Goal: Task Accomplishment & Management: Manage account settings

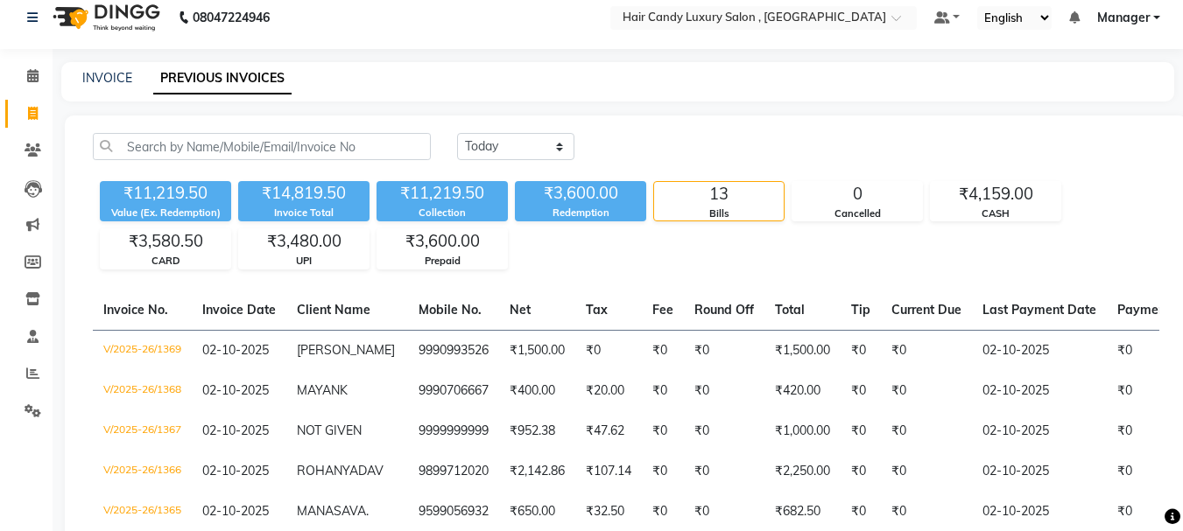
scroll to position [0, 334]
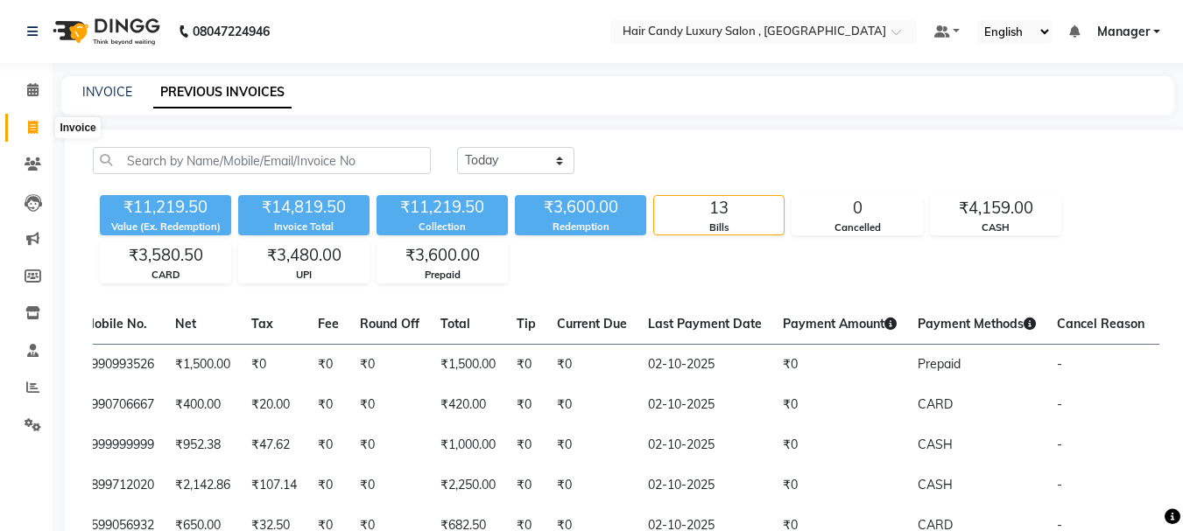
click at [39, 123] on span at bounding box center [33, 128] width 31 height 20
select select "8304"
select select "service"
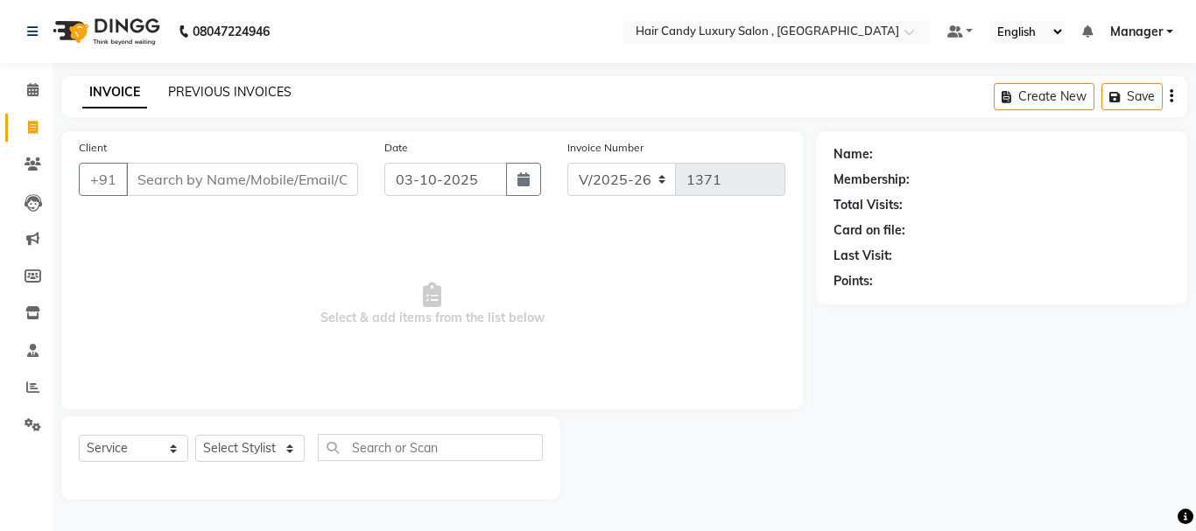
drag, startPoint x: 249, startPoint y: 79, endPoint x: 247, endPoint y: 92, distance: 13.3
click at [247, 88] on div "INVOICE PREVIOUS INVOICES Create New Save" at bounding box center [624, 96] width 1126 height 41
click at [265, 85] on link "PREVIOUS INVOICES" at bounding box center [229, 92] width 123 height 16
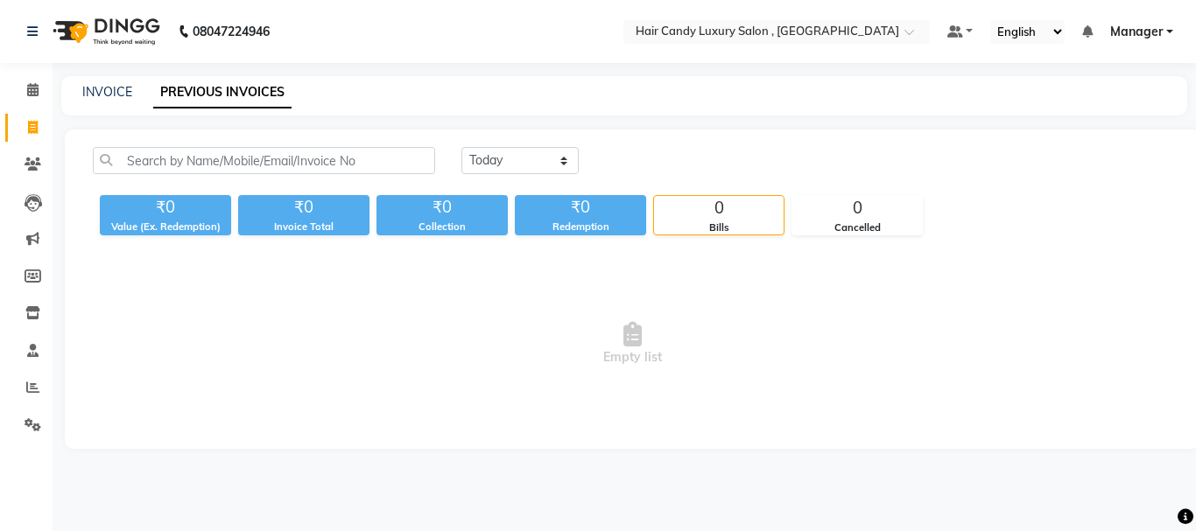
click at [452, 34] on nav "08047224946 Select Location × Hair Candy Luxury Salon , Sector 46 Gurugram Defa…" at bounding box center [598, 31] width 1196 height 63
click at [123, 88] on link "INVOICE" at bounding box center [107, 92] width 50 height 16
select select "service"
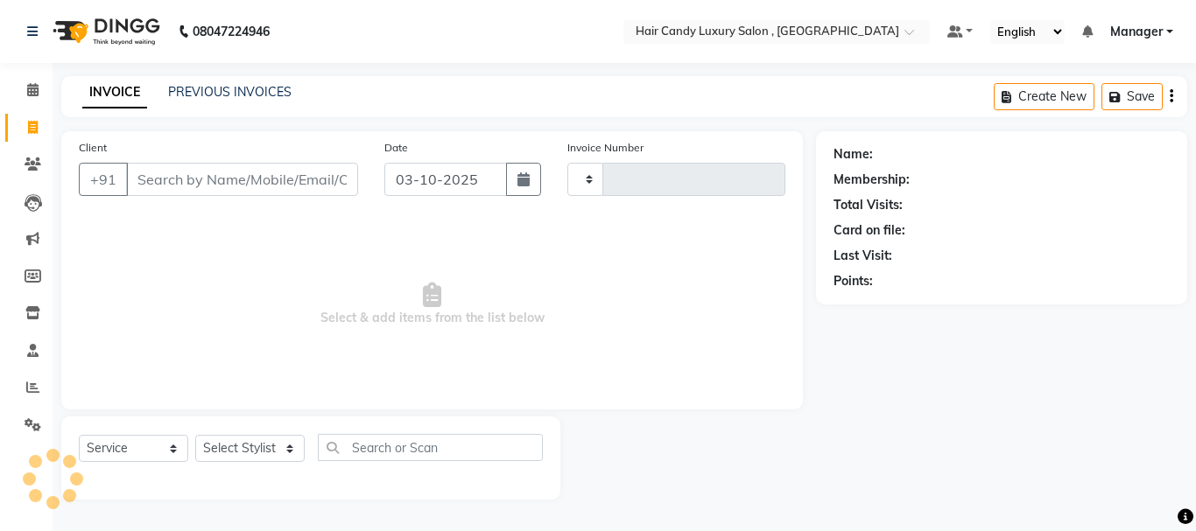
type input "1371"
select select "8304"
click at [212, 176] on input "Client" at bounding box center [242, 179] width 232 height 33
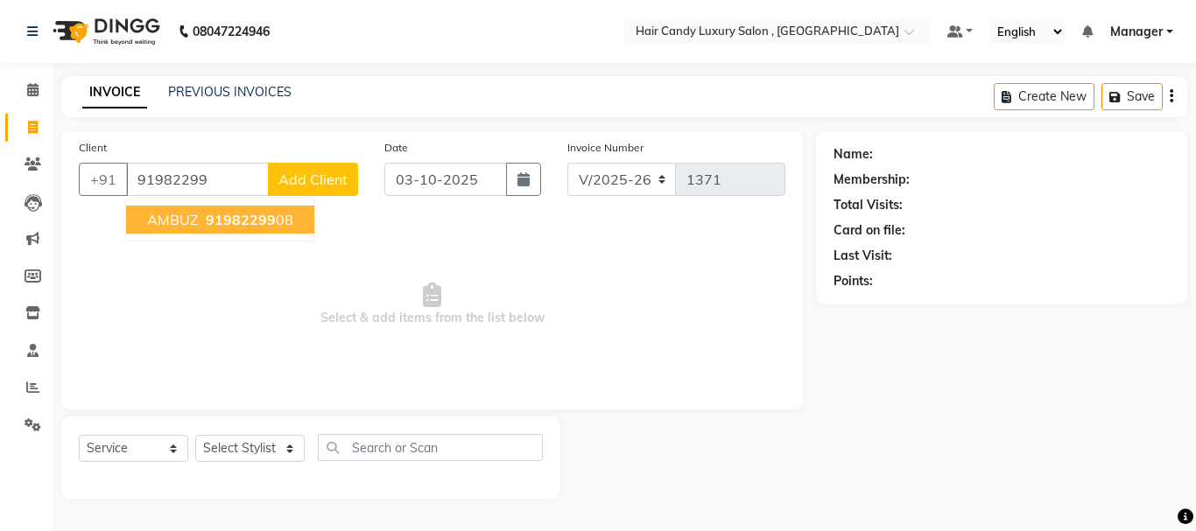
click at [283, 215] on ngb-highlight "91982299 08" at bounding box center [247, 220] width 91 height 18
type input "9198229908"
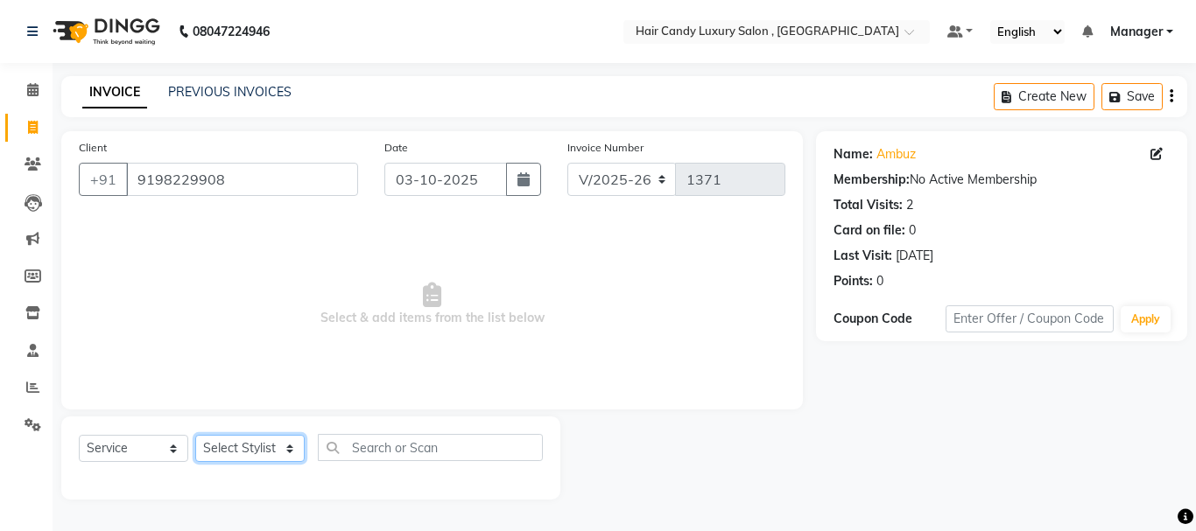
click at [250, 454] on select "Select Stylist ADITI [PERSON_NAME] [DEMOGRAPHIC_DATA] Manager Manager MEENAKSHI…" at bounding box center [249, 448] width 109 height 27
select select "80576"
click at [195, 435] on select "Select Stylist ADITI [PERSON_NAME] [DEMOGRAPHIC_DATA] Manager Manager MEENAKSHI…" at bounding box center [249, 448] width 109 height 27
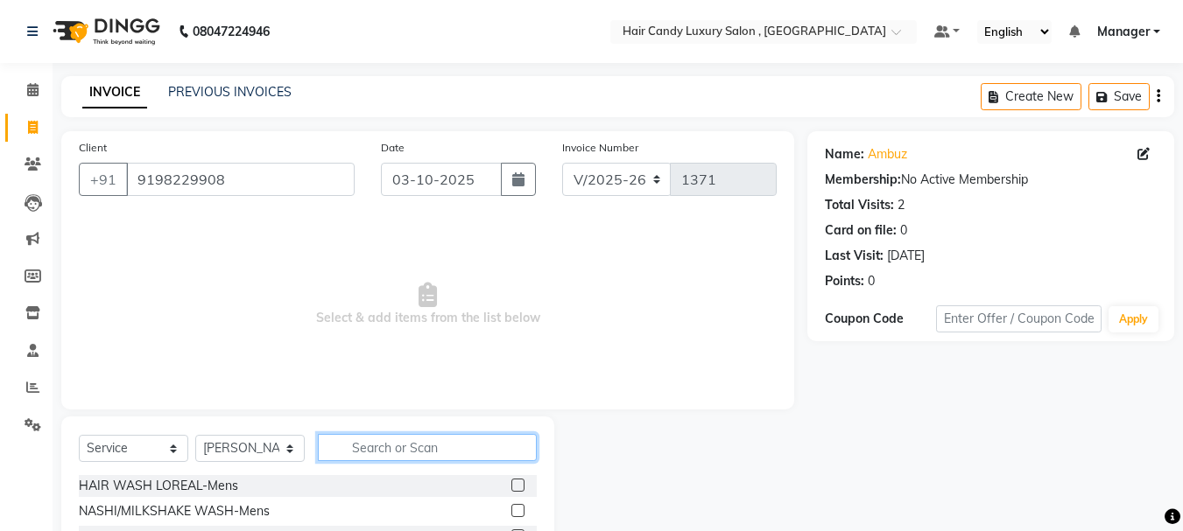
click at [379, 453] on input "text" at bounding box center [427, 447] width 219 height 27
type input "BEAR"
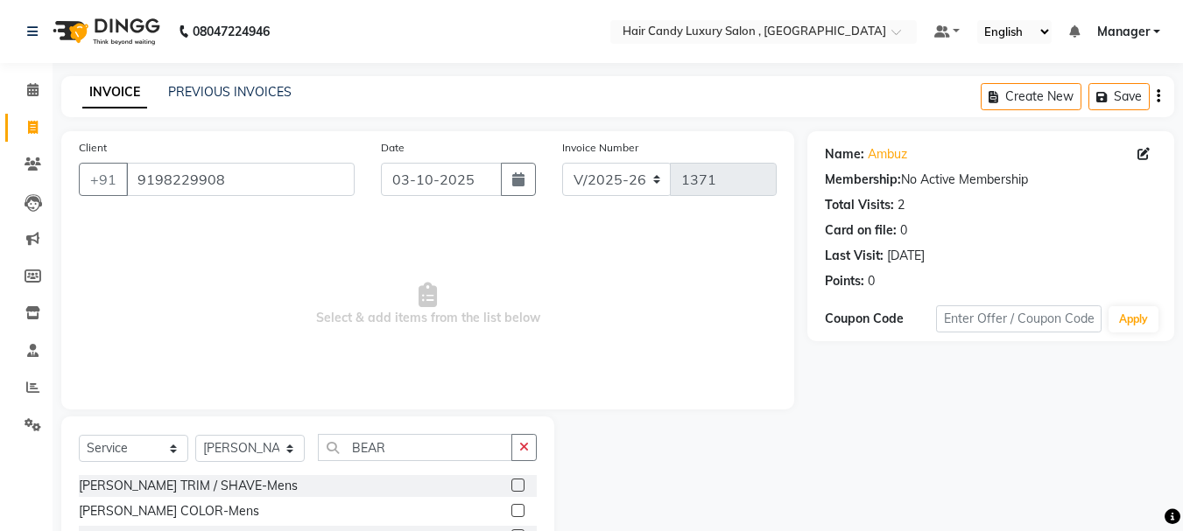
click at [518, 490] on label at bounding box center [517, 485] width 13 height 13
click at [518, 490] on input "checkbox" at bounding box center [516, 486] width 11 height 11
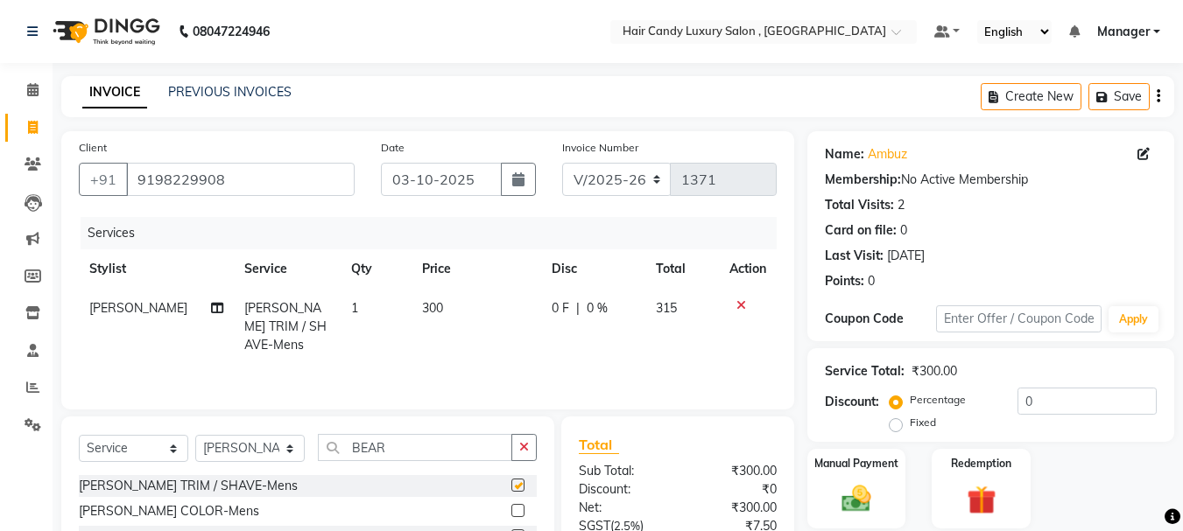
checkbox input "false"
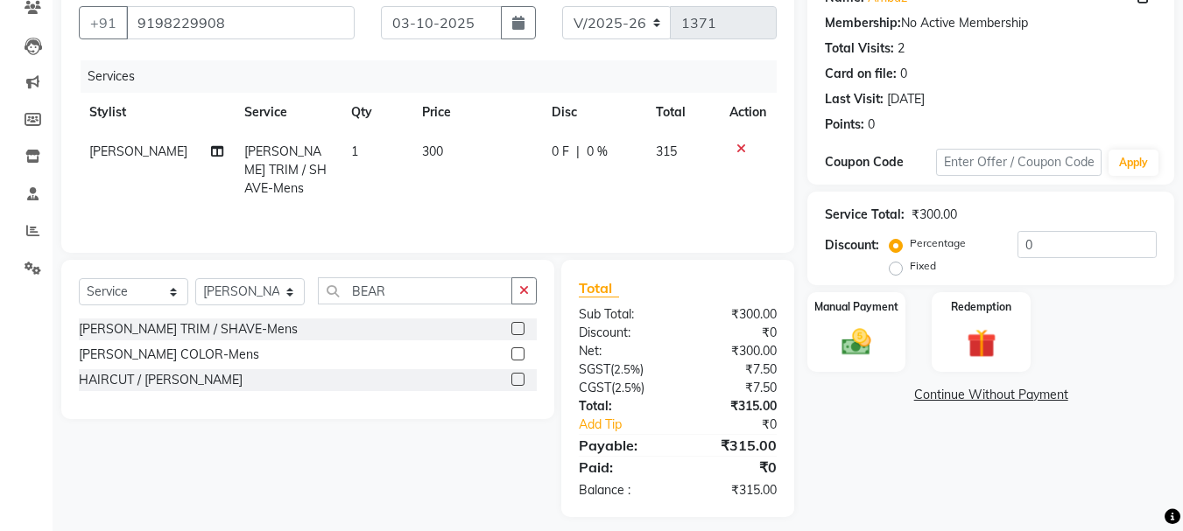
scroll to position [169, 0]
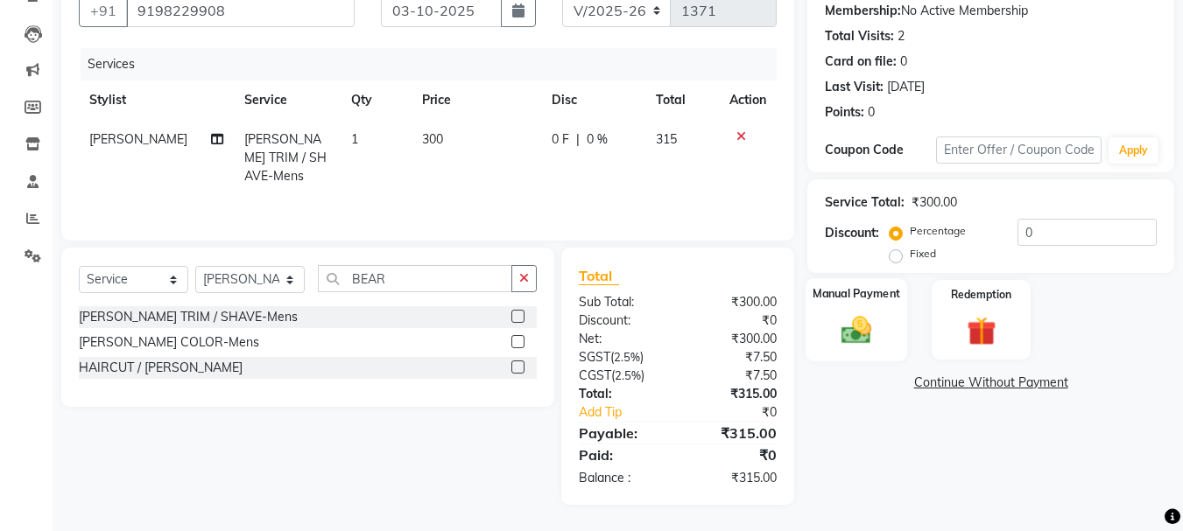
click at [860, 337] on img at bounding box center [856, 330] width 49 height 35
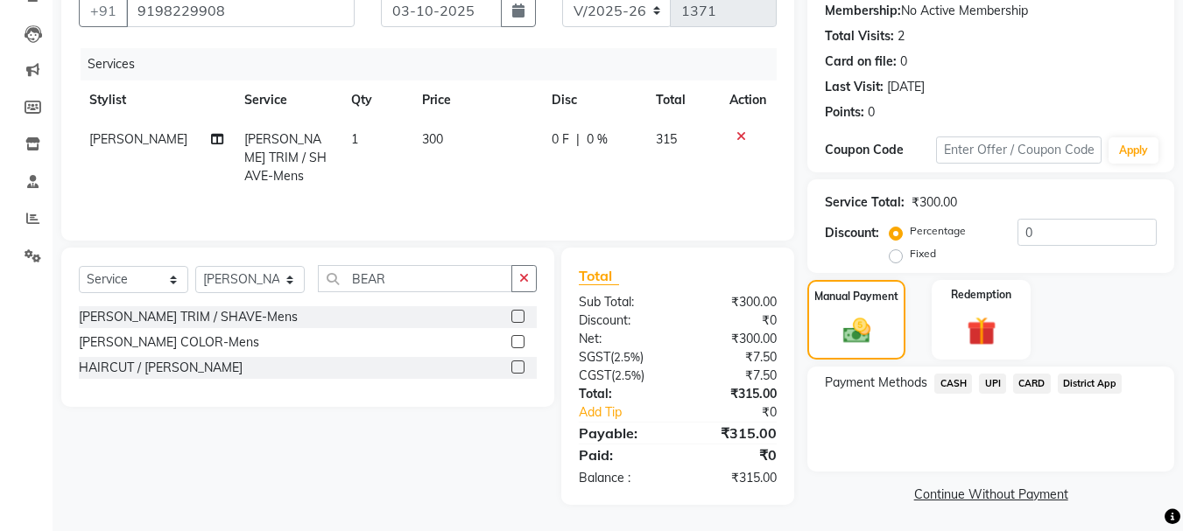
click at [997, 379] on span "UPI" at bounding box center [992, 384] width 27 height 20
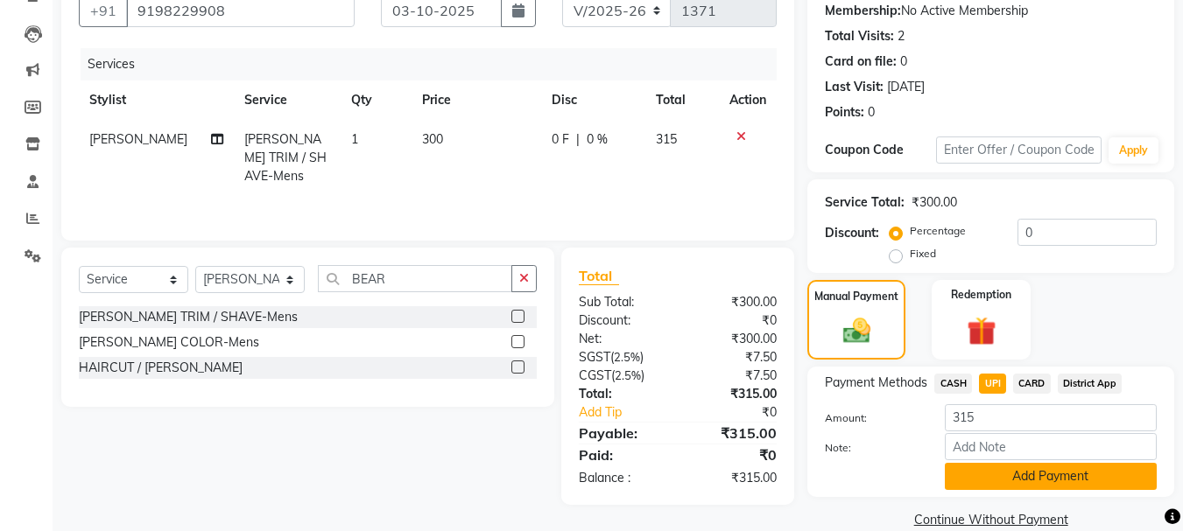
click at [1018, 480] on button "Add Payment" at bounding box center [1051, 476] width 212 height 27
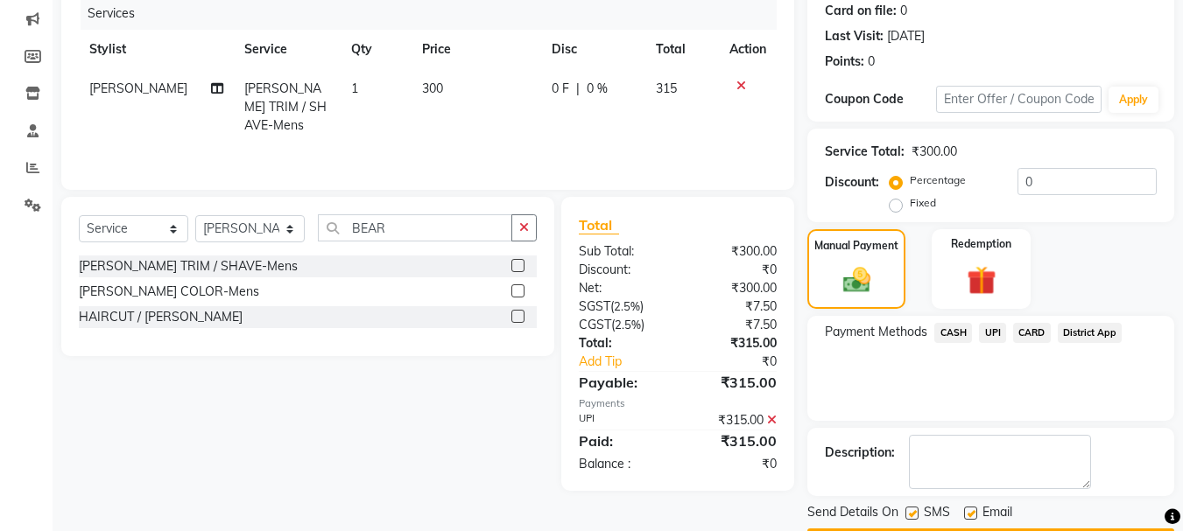
scroll to position [271, 0]
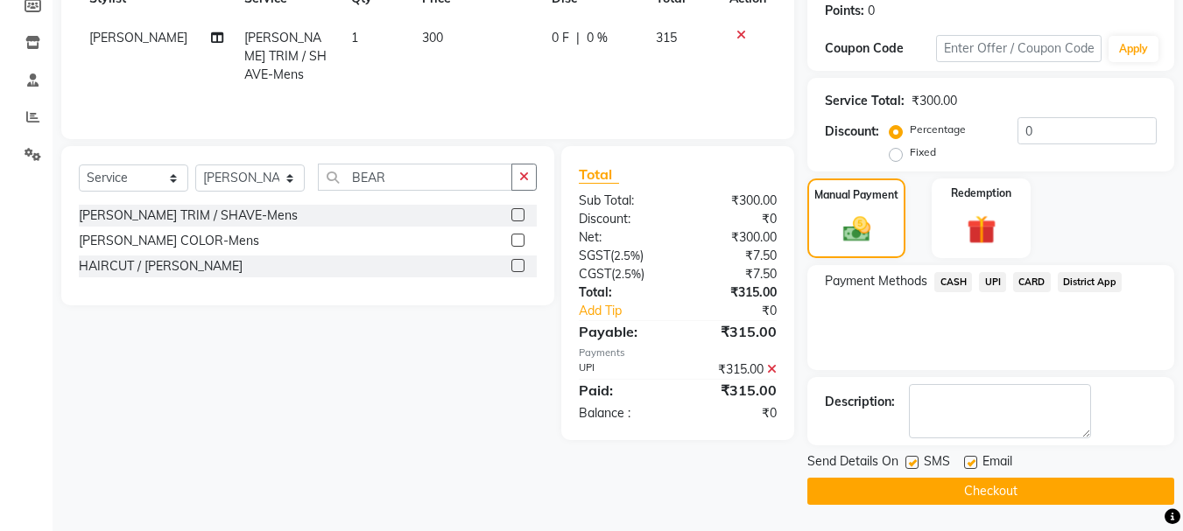
drag, startPoint x: 1015, startPoint y: 482, endPoint x: 1003, endPoint y: 456, distance: 28.6
click at [1010, 468] on div "Send Details On SMS Email Checkout" at bounding box center [990, 479] width 367 height 53
click at [853, 484] on button "Checkout" at bounding box center [990, 491] width 367 height 27
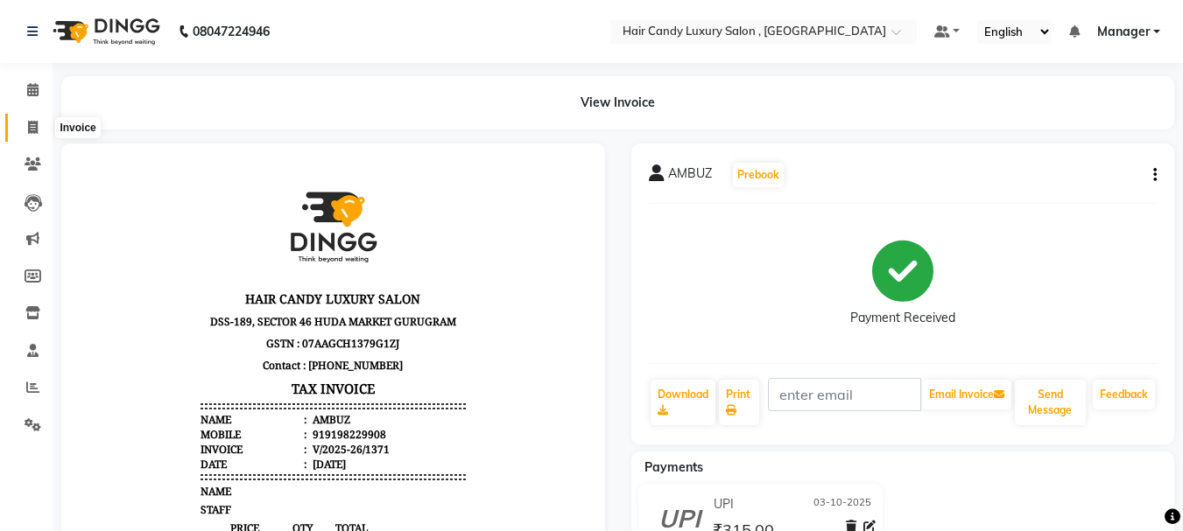
click at [33, 118] on span at bounding box center [33, 128] width 31 height 20
select select "service"
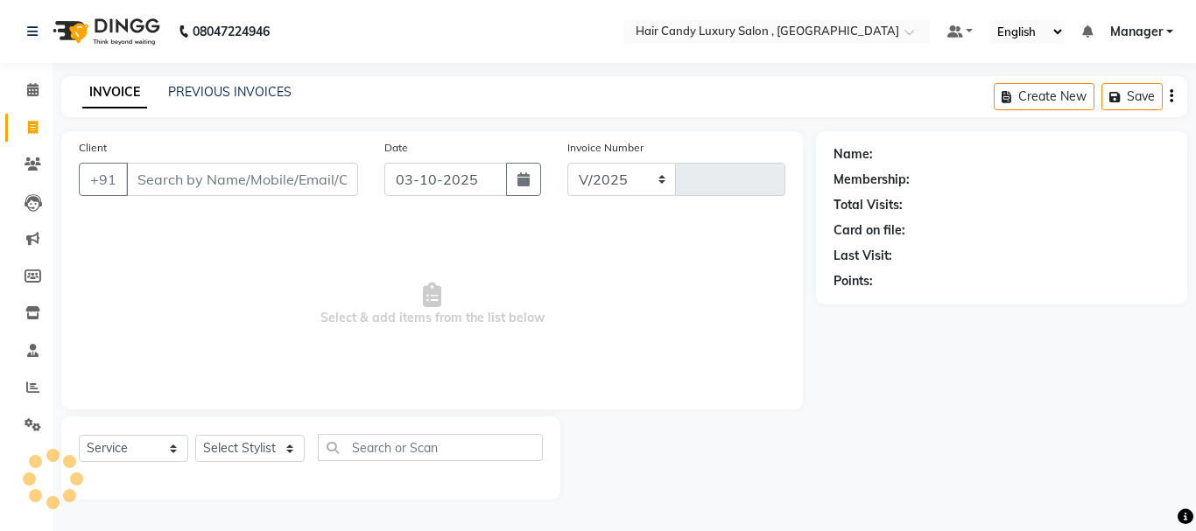
select select "8304"
type input "1372"
click at [239, 179] on input "Client" at bounding box center [242, 179] width 232 height 33
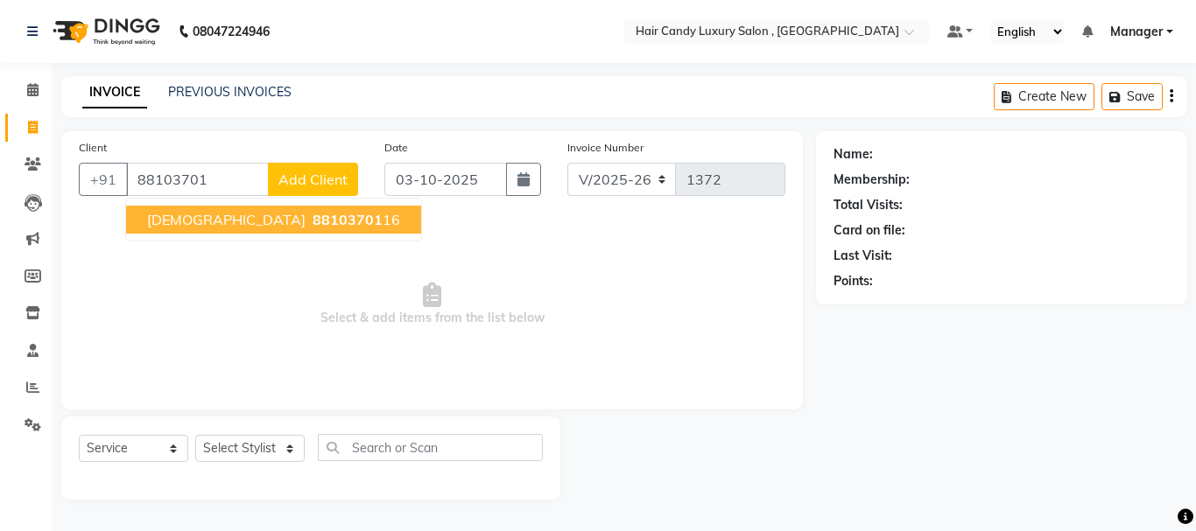
click at [313, 215] on span "88103701" at bounding box center [348, 220] width 70 height 18
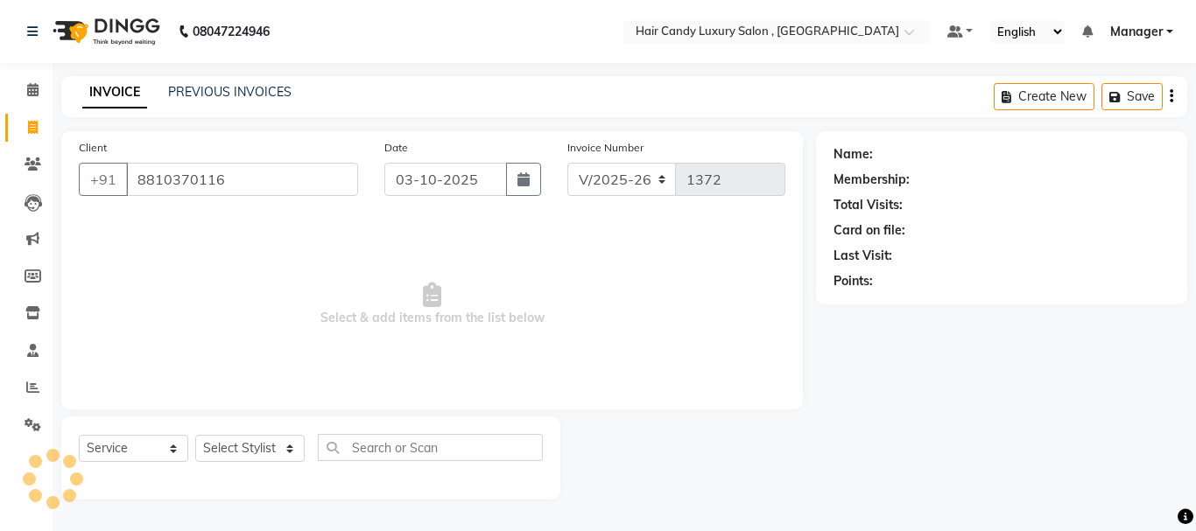
type input "8810370116"
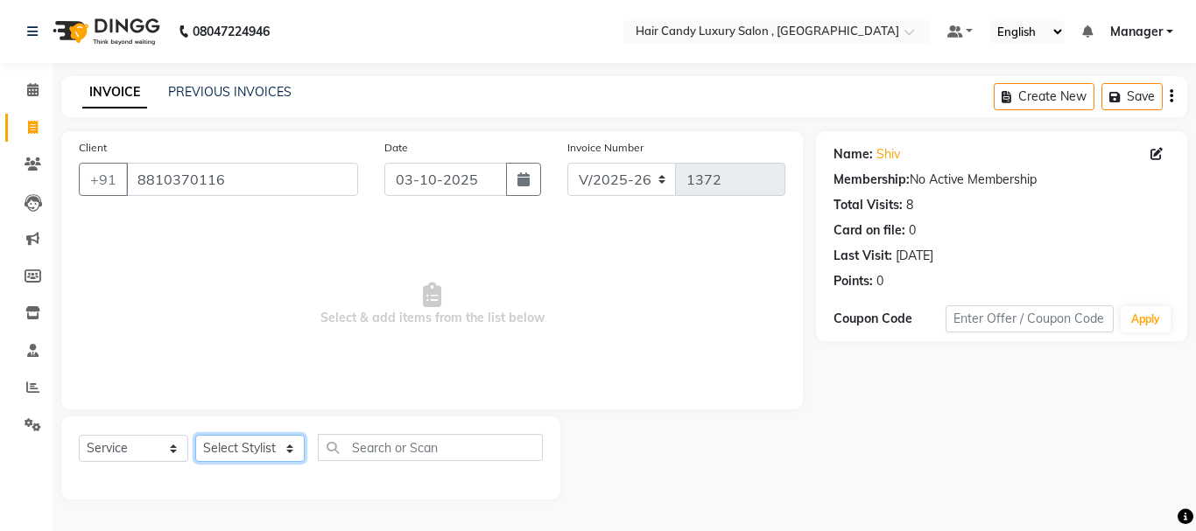
click at [251, 452] on select "Select Stylist ADITI [PERSON_NAME] [DEMOGRAPHIC_DATA] Manager Manager MEENAKSHI…" at bounding box center [249, 448] width 109 height 27
select select "80575"
click at [195, 435] on select "Select Stylist ADITI [PERSON_NAME] [DEMOGRAPHIC_DATA] Manager Manager MEENAKSHI…" at bounding box center [249, 448] width 109 height 27
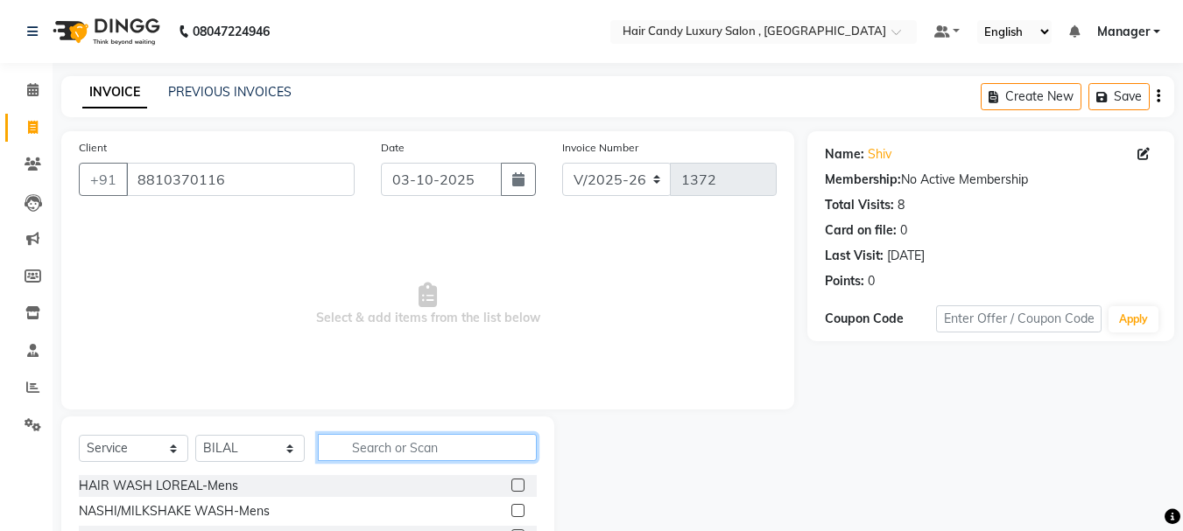
click at [389, 454] on input "text" at bounding box center [427, 447] width 219 height 27
type input "HAIRC"
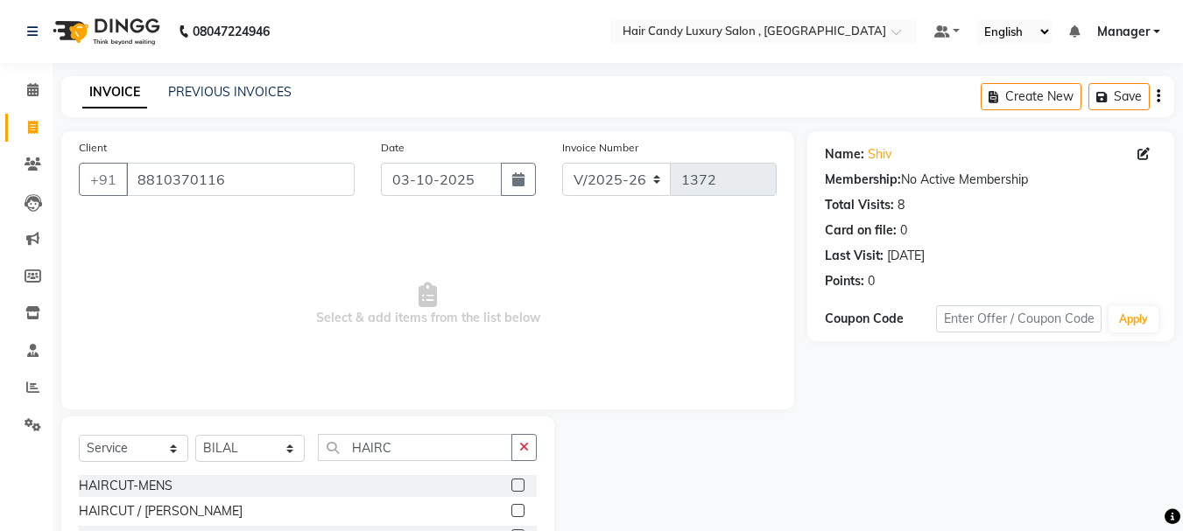
click at [515, 496] on div at bounding box center [516, 488] width 11 height 18
click at [515, 484] on label at bounding box center [517, 485] width 13 height 13
click at [515, 484] on input "checkbox" at bounding box center [516, 486] width 11 height 11
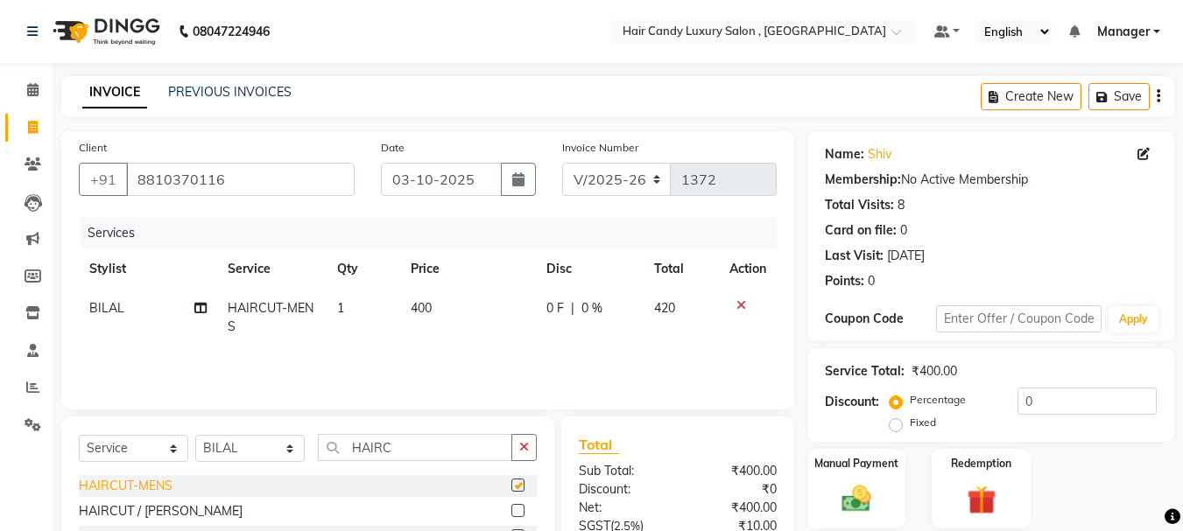
checkbox input "false"
click at [272, 443] on select "Select Stylist ADITI [PERSON_NAME] [DEMOGRAPHIC_DATA] Manager Manager MEENAKSHI…" at bounding box center [249, 448] width 109 height 27
select select "80581"
click at [195, 435] on select "Select Stylist ADITI [PERSON_NAME] [DEMOGRAPHIC_DATA] Manager Manager MEENAKSHI…" at bounding box center [249, 448] width 109 height 27
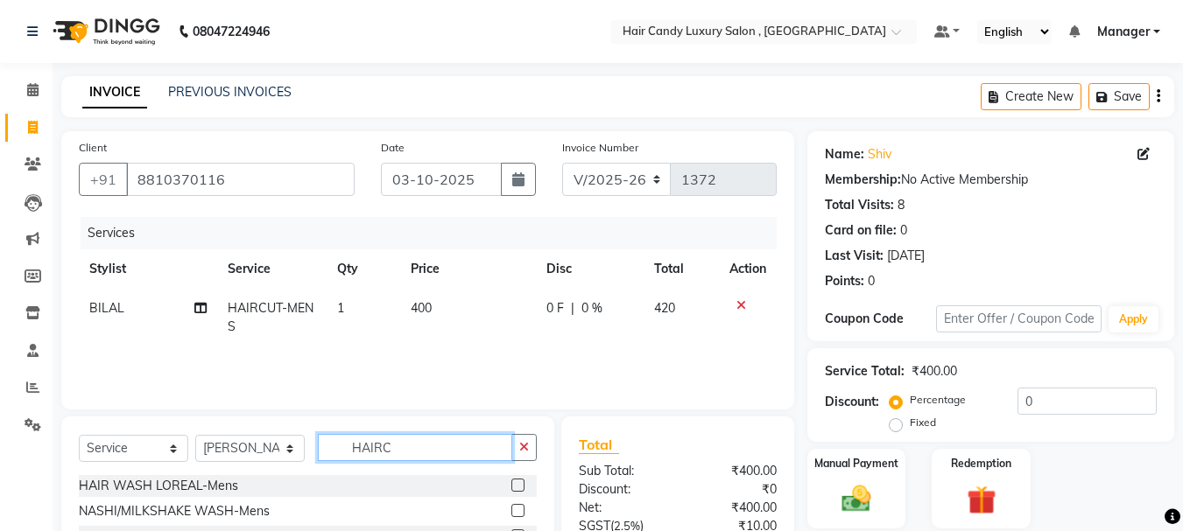
click at [428, 448] on input "HAIRC" at bounding box center [415, 447] width 194 height 27
type input "H"
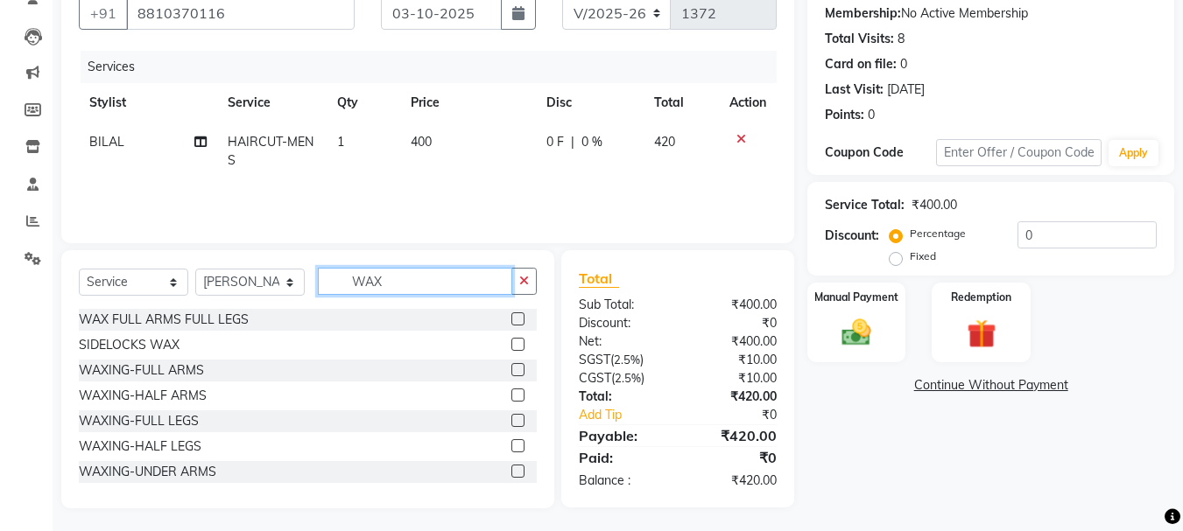
scroll to position [170, 0]
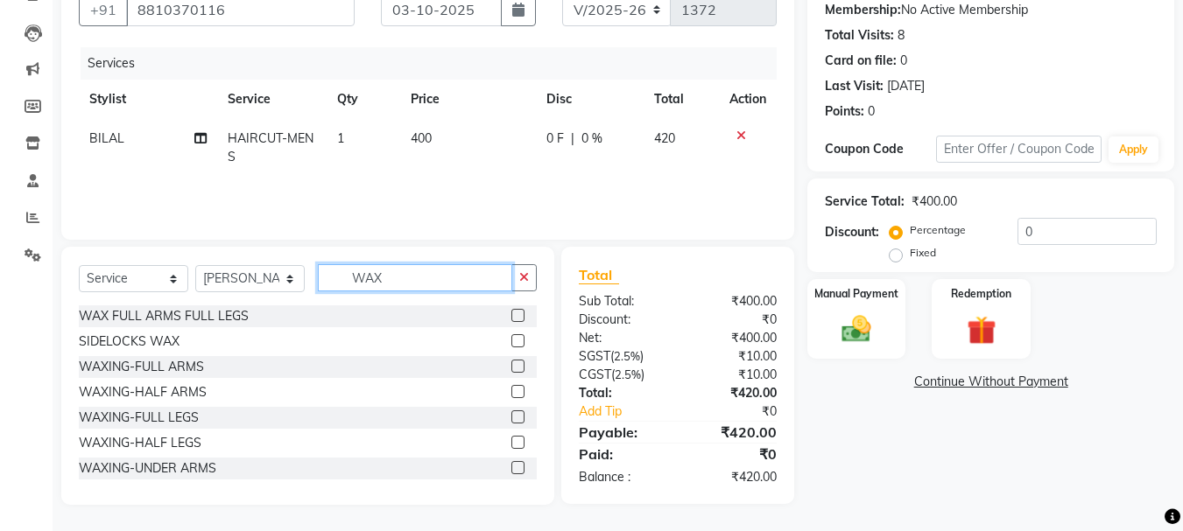
type input "WAX"
click at [497, 342] on div "SIDELOCKS WAX" at bounding box center [308, 342] width 458 height 22
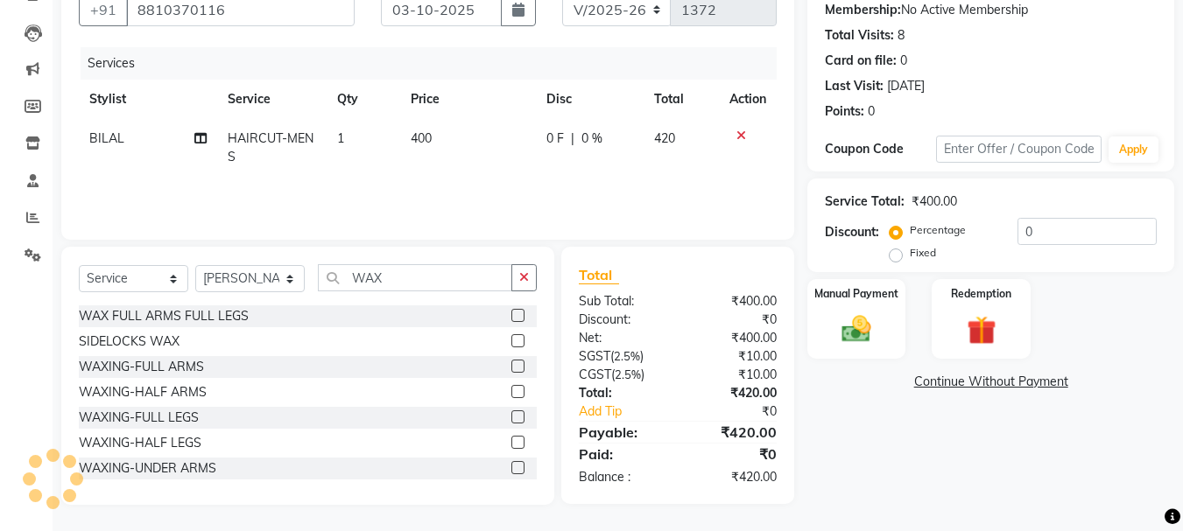
click at [511, 341] on label at bounding box center [517, 340] width 13 height 13
click at [511, 341] on input "checkbox" at bounding box center [516, 341] width 11 height 11
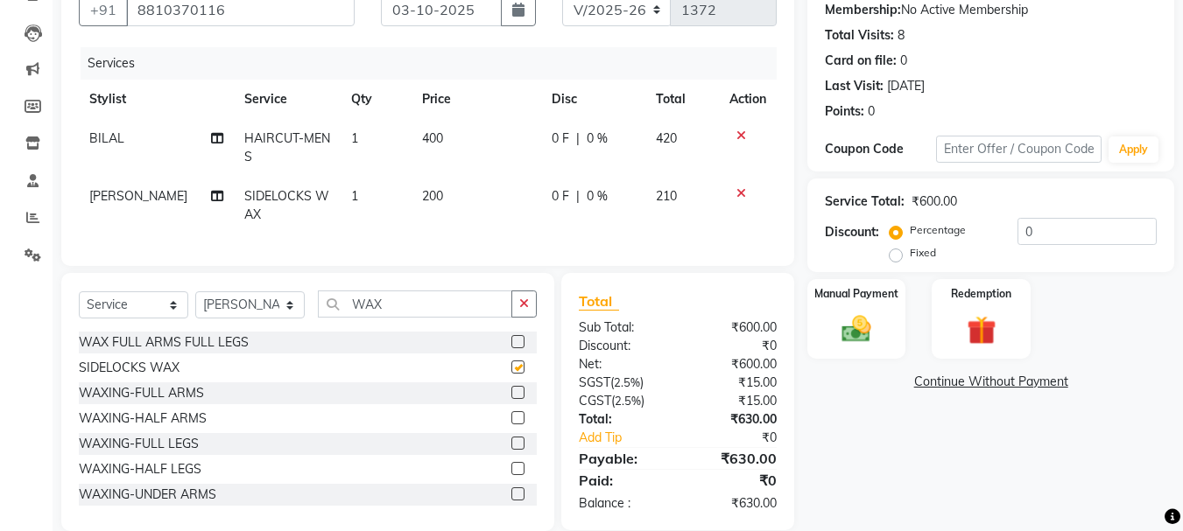
checkbox input "false"
click at [466, 201] on td "200" at bounding box center [477, 206] width 130 height 58
select select "80581"
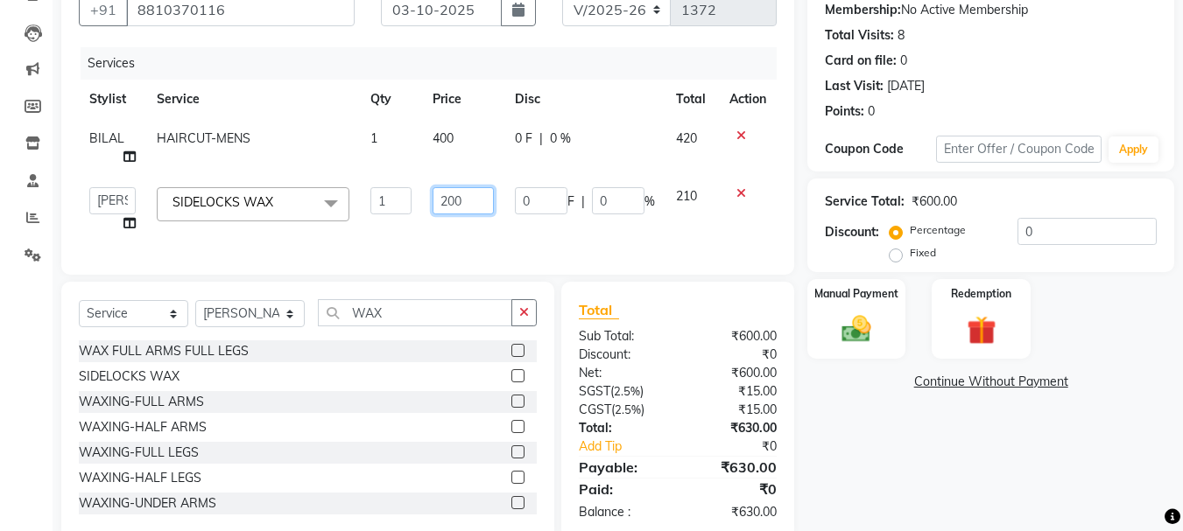
click at [468, 187] on input "200" at bounding box center [463, 200] width 60 height 27
type input "2"
type input "150"
click at [458, 208] on td "150" at bounding box center [462, 210] width 81 height 67
select select "80581"
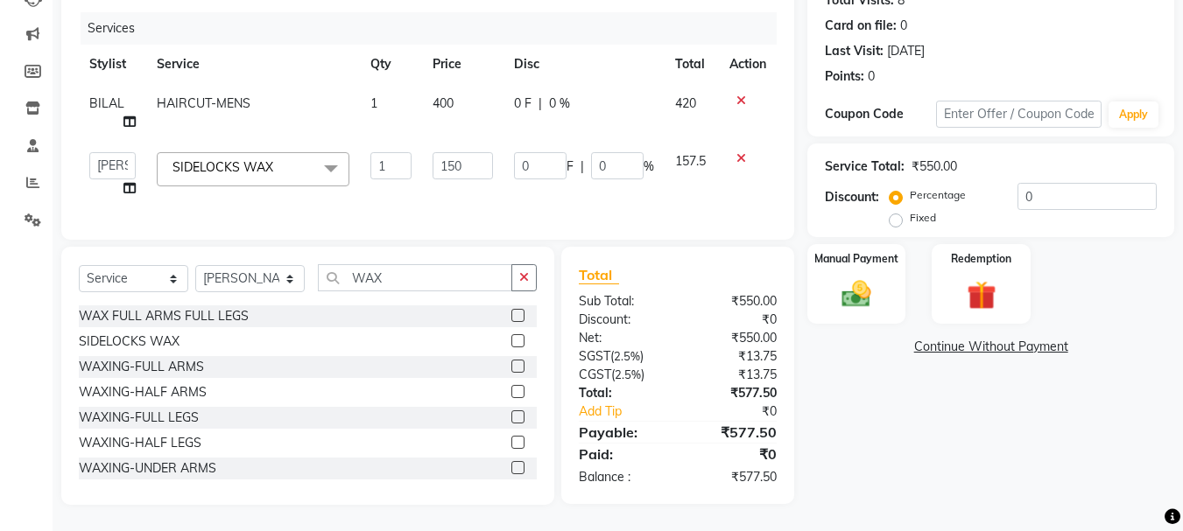
scroll to position [218, 0]
click at [884, 264] on div "Manual Payment" at bounding box center [857, 284] width 102 height 83
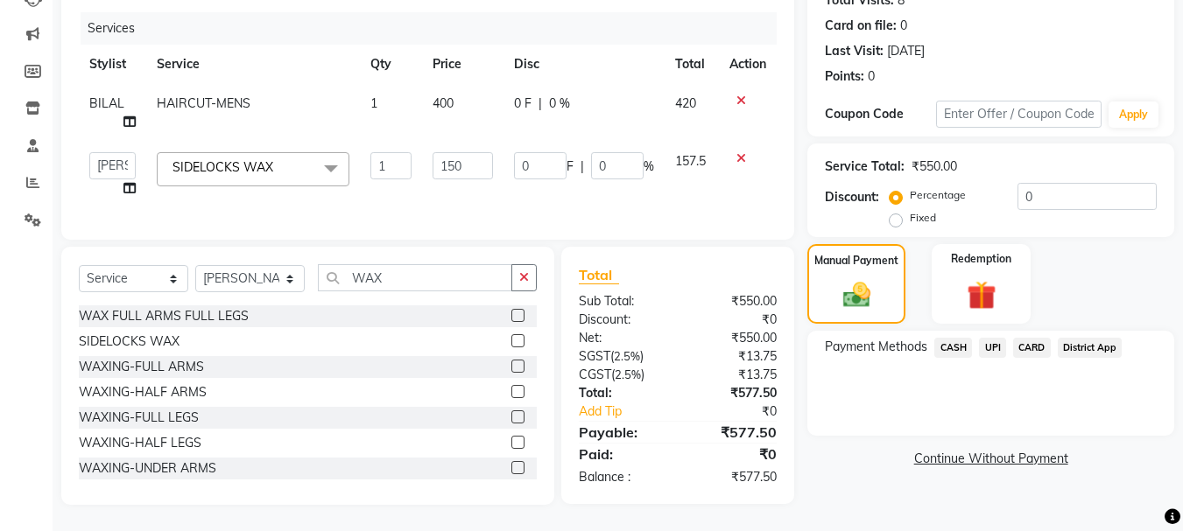
click at [959, 340] on span "CASH" at bounding box center [953, 348] width 38 height 20
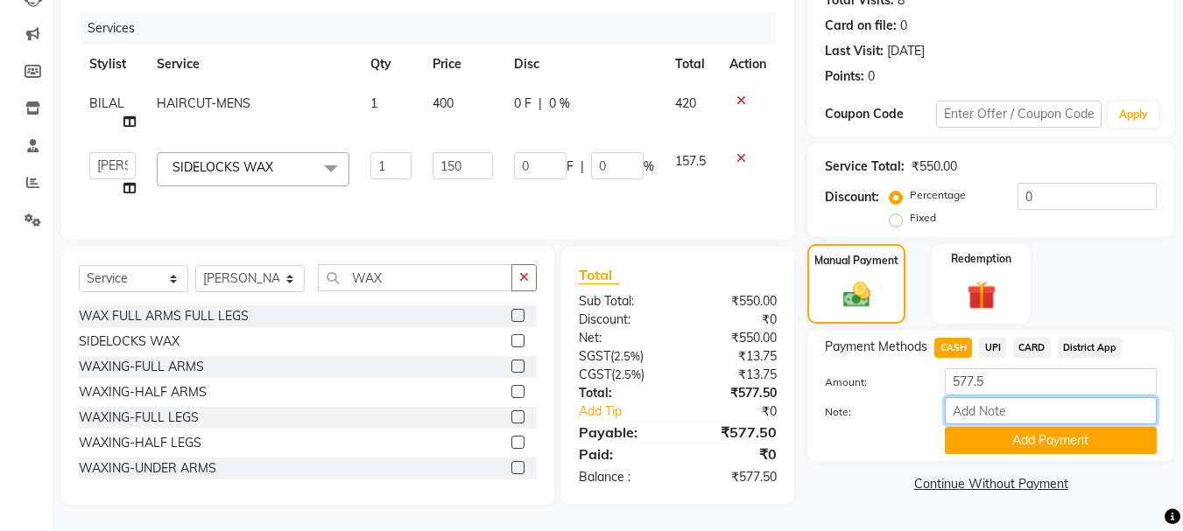
click at [1025, 398] on input "Note:" at bounding box center [1051, 411] width 212 height 27
click at [1014, 398] on input "Note:" at bounding box center [1051, 411] width 212 height 27
type input "200 RS advance on us"
click at [1058, 427] on button "Add Payment" at bounding box center [1051, 440] width 212 height 27
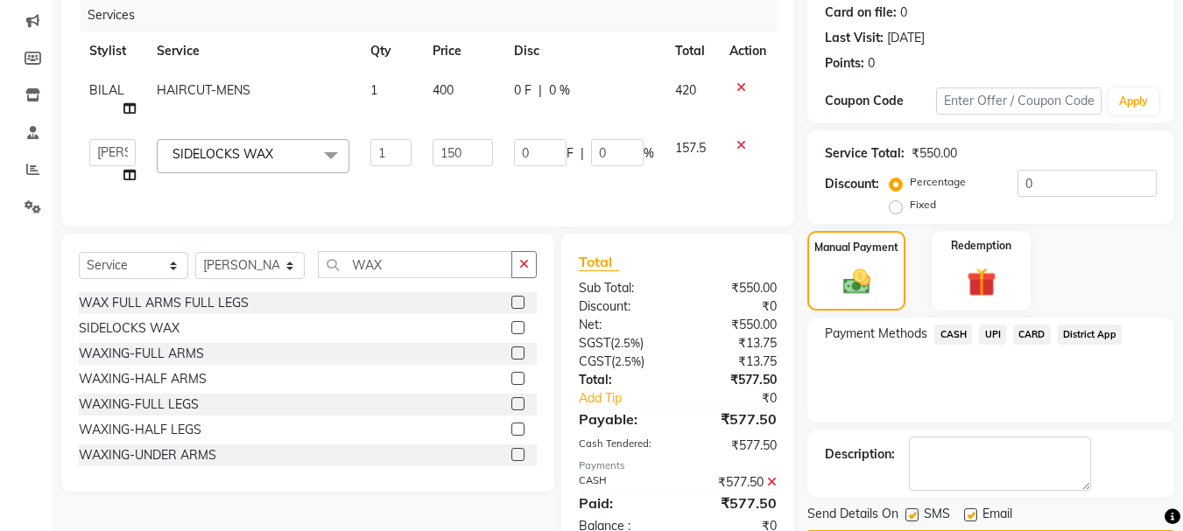
scroll to position [279, 0]
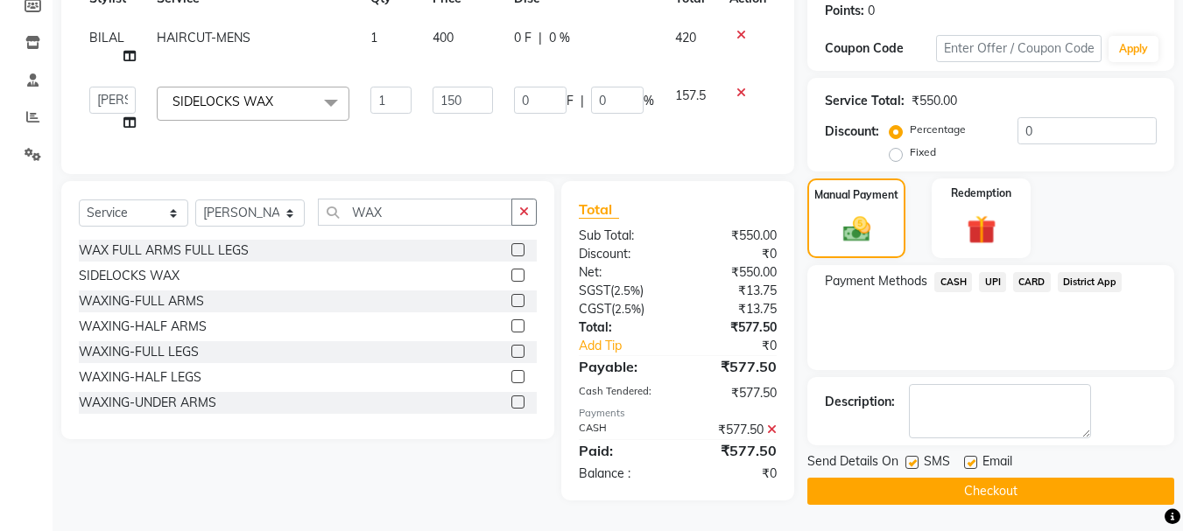
click at [1010, 483] on button "Checkout" at bounding box center [990, 491] width 367 height 27
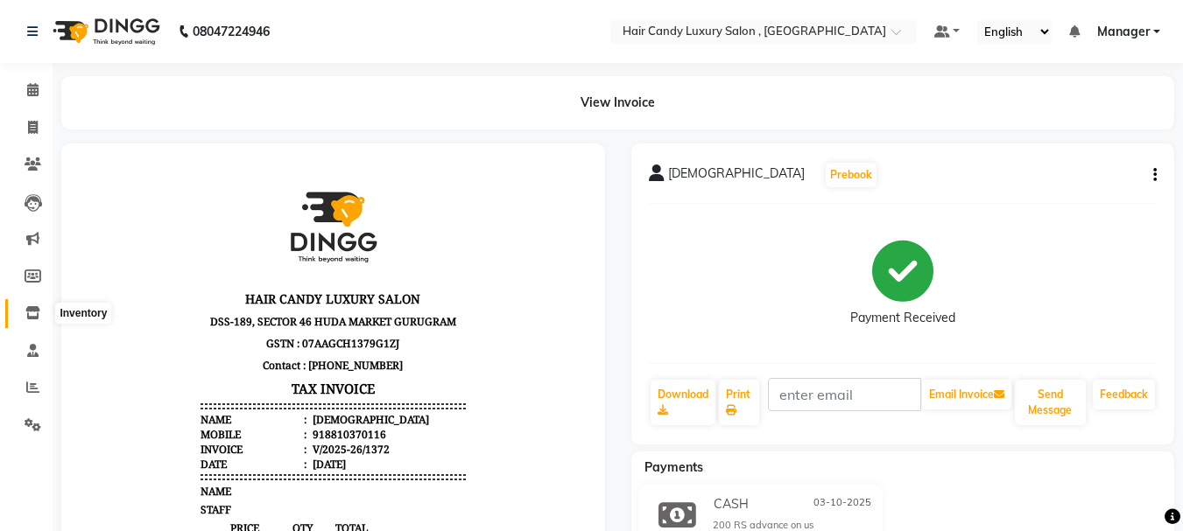
click at [31, 317] on icon at bounding box center [32, 312] width 15 height 13
select select
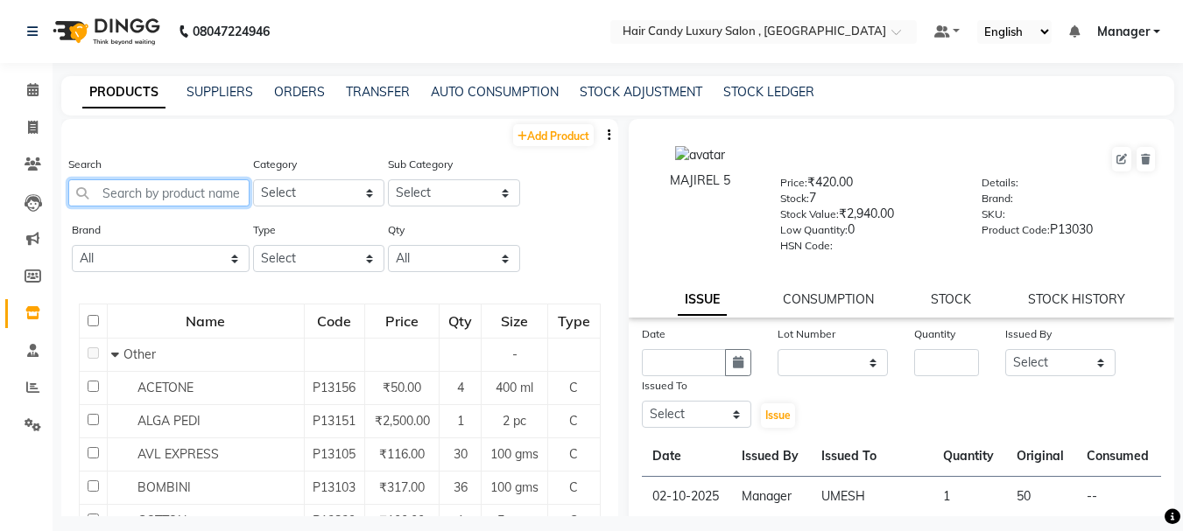
click at [153, 191] on input "text" at bounding box center [158, 192] width 181 height 27
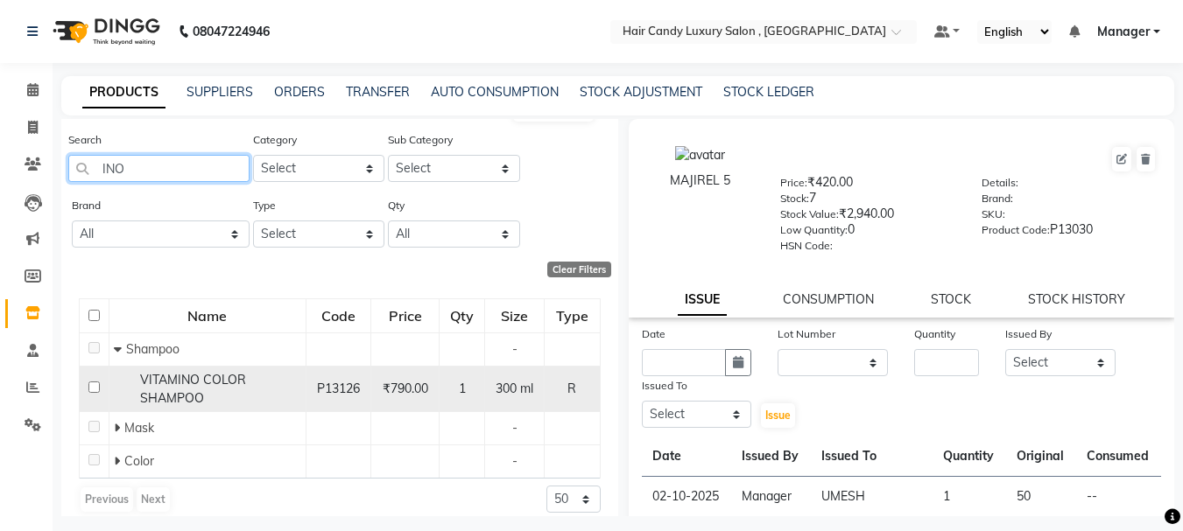
scroll to position [39, 0]
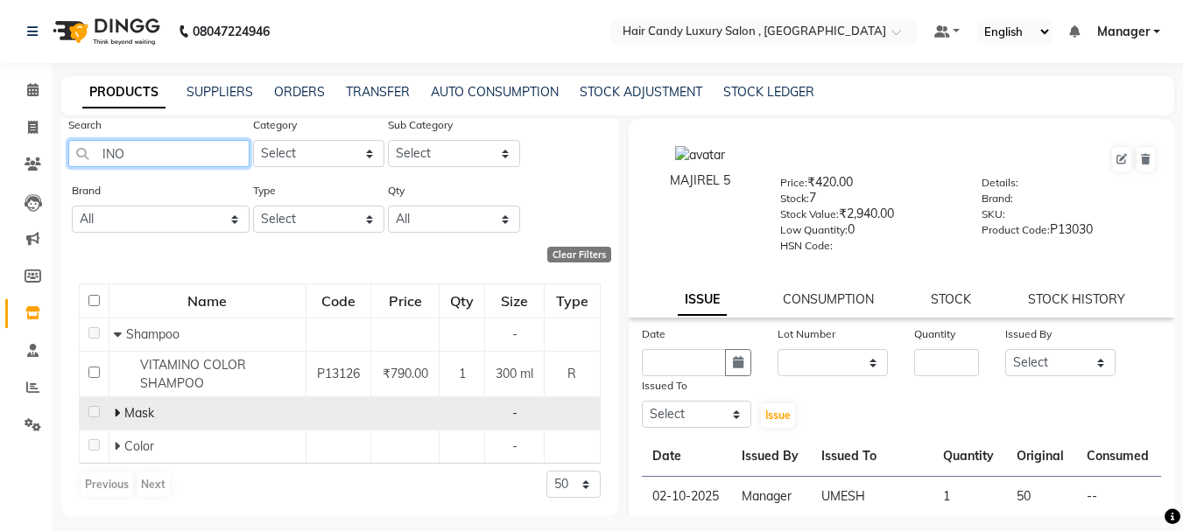
type input "INO"
click at [116, 409] on icon at bounding box center [117, 413] width 6 height 12
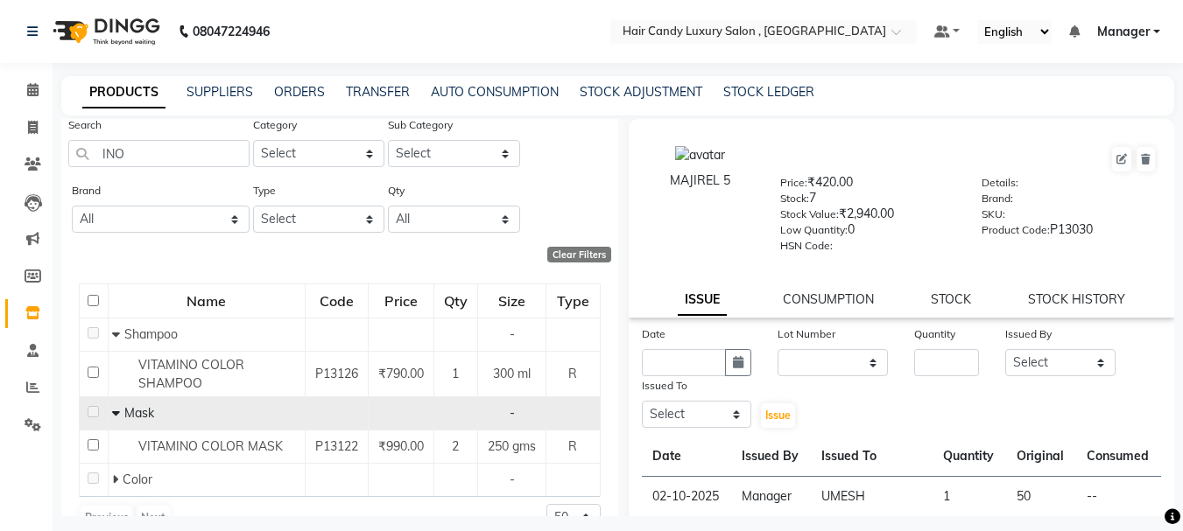
click at [116, 409] on icon at bounding box center [116, 413] width 8 height 12
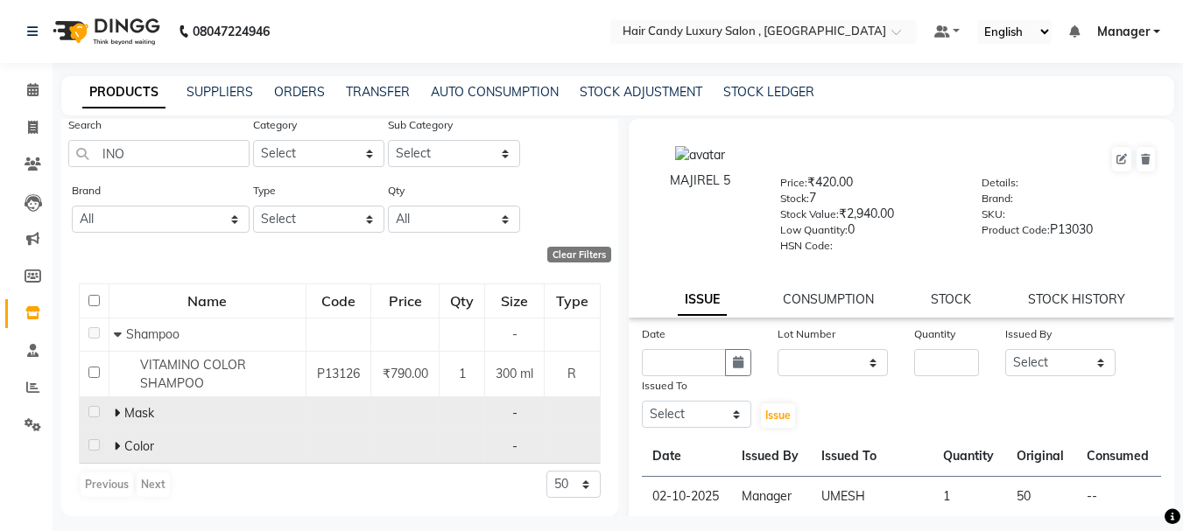
click at [116, 447] on icon at bounding box center [117, 446] width 6 height 12
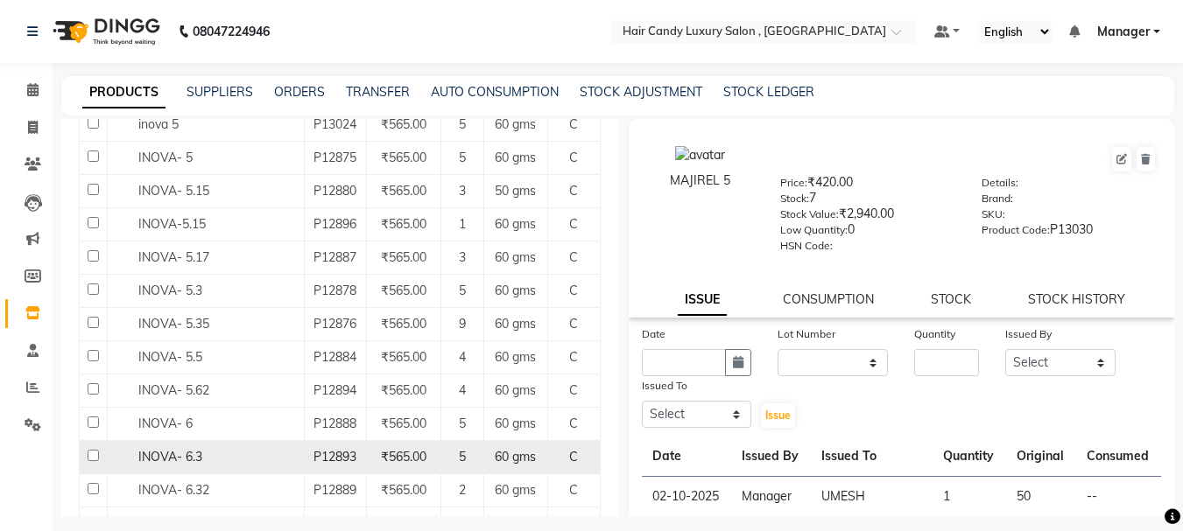
scroll to position [915, 0]
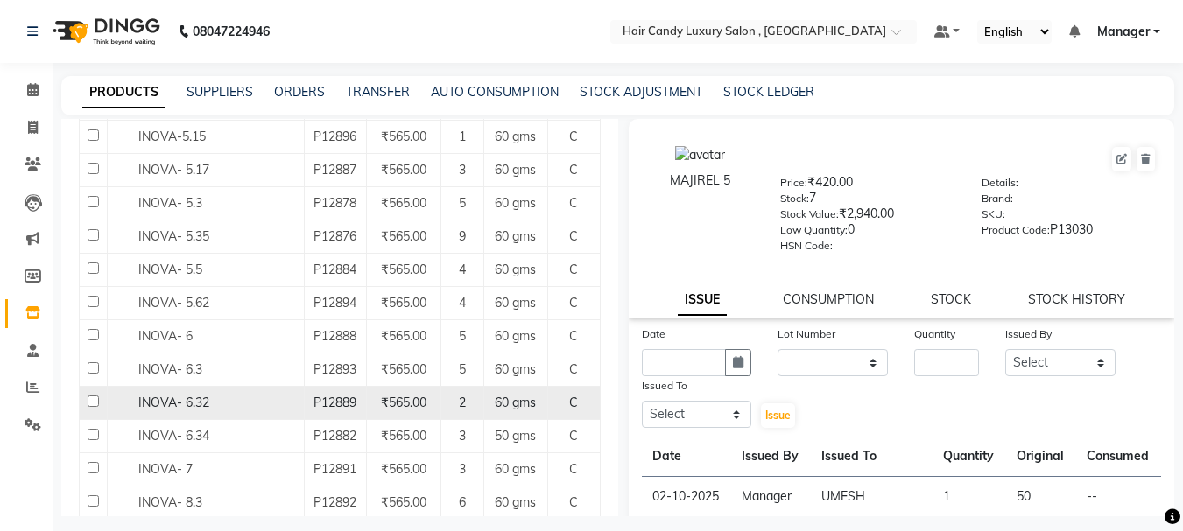
click at [92, 398] on input "checkbox" at bounding box center [93, 401] width 11 height 11
checkbox input "true"
select select
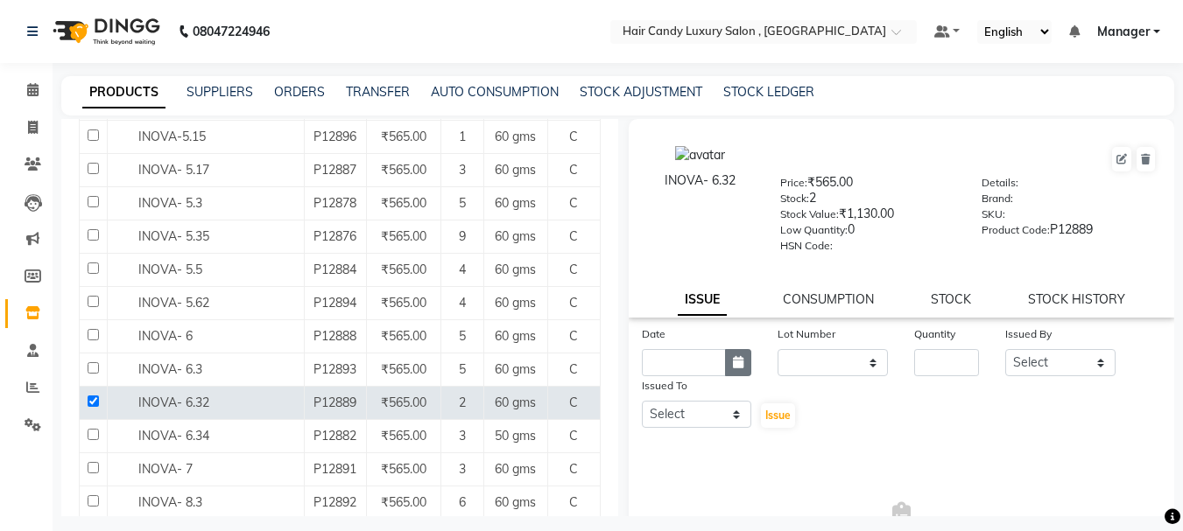
click at [725, 362] on button "button" at bounding box center [738, 362] width 26 height 27
select select "10"
select select "2025"
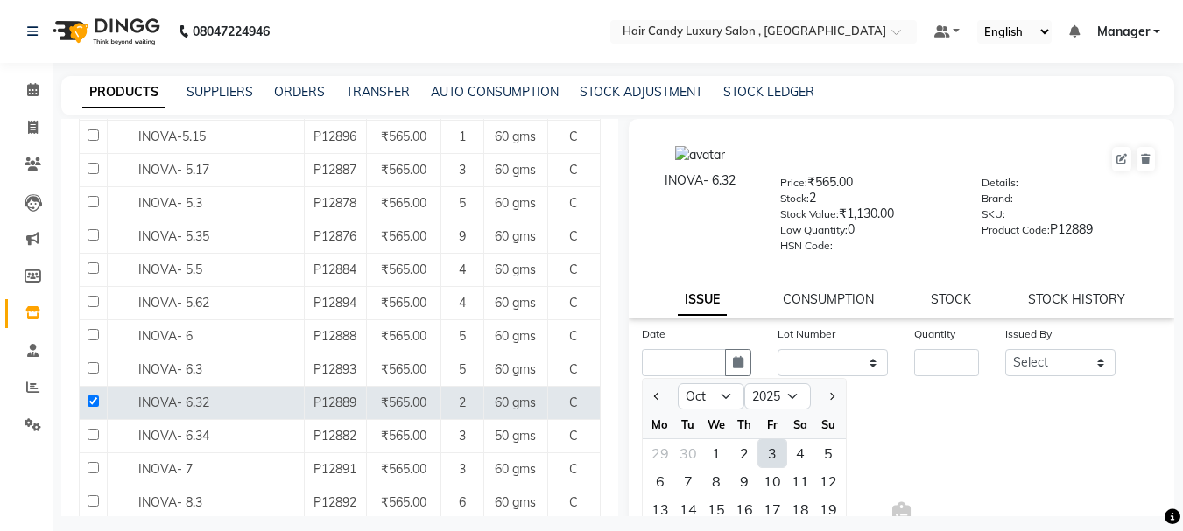
click at [785, 446] on div "3" at bounding box center [772, 454] width 28 height 28
type input "03-10-2025"
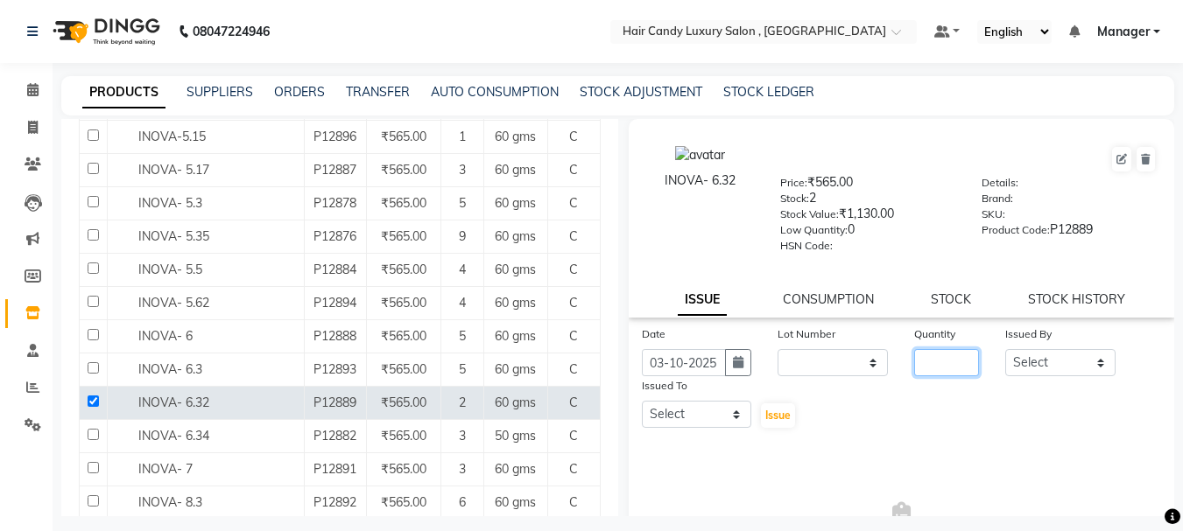
click at [940, 368] on input "number" at bounding box center [946, 362] width 65 height 27
type input "1"
click at [1052, 365] on select "Select ADITI [PERSON_NAME] [DEMOGRAPHIC_DATA] Manager Manager MEENAKSHI [PERSON…" at bounding box center [1060, 362] width 110 height 27
select select "83560"
click at [1005, 349] on select "Select ADITI [PERSON_NAME] [DEMOGRAPHIC_DATA] Manager Manager MEENAKSHI [PERSON…" at bounding box center [1060, 362] width 110 height 27
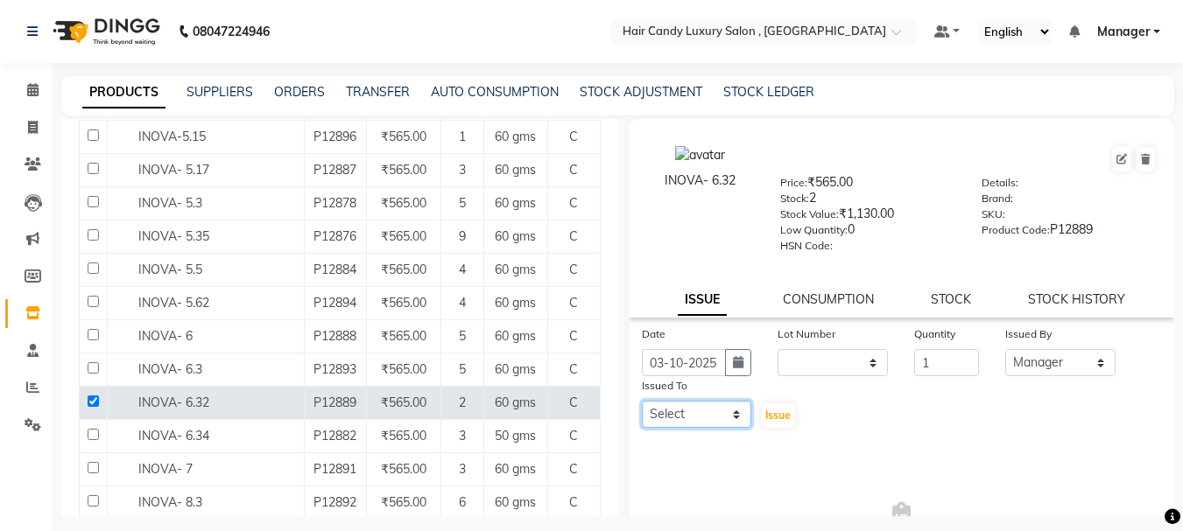
click at [721, 419] on select "Select ADITI [PERSON_NAME] [DEMOGRAPHIC_DATA] Manager Manager MEENAKSHI [PERSON…" at bounding box center [697, 414] width 110 height 27
select select "80578"
click at [642, 401] on select "Select ADITI [PERSON_NAME] [DEMOGRAPHIC_DATA] Manager Manager MEENAKSHI [PERSON…" at bounding box center [697, 414] width 110 height 27
click at [775, 414] on span "Issue" at bounding box center [777, 415] width 25 height 13
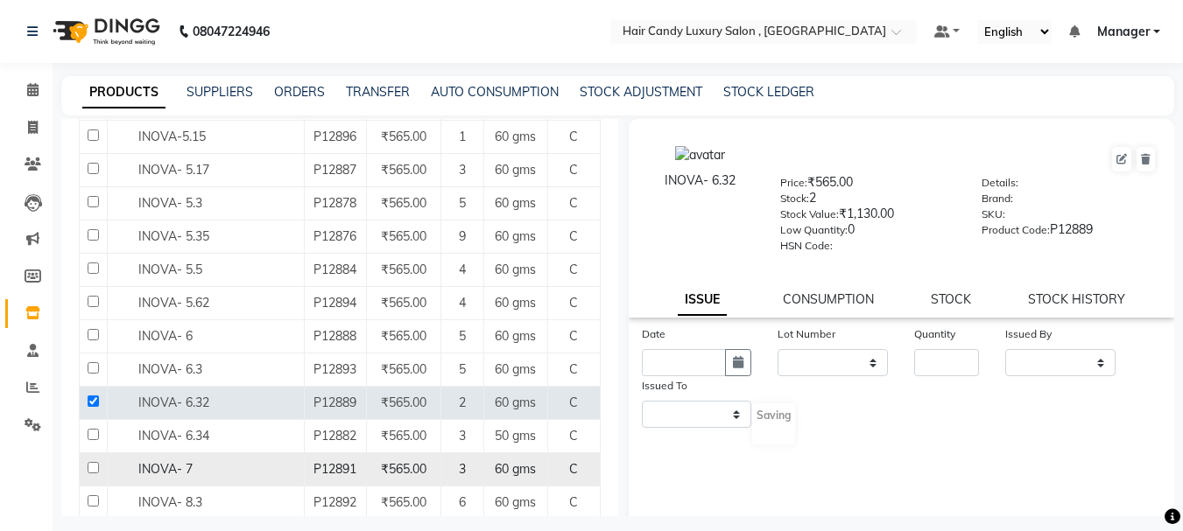
select select
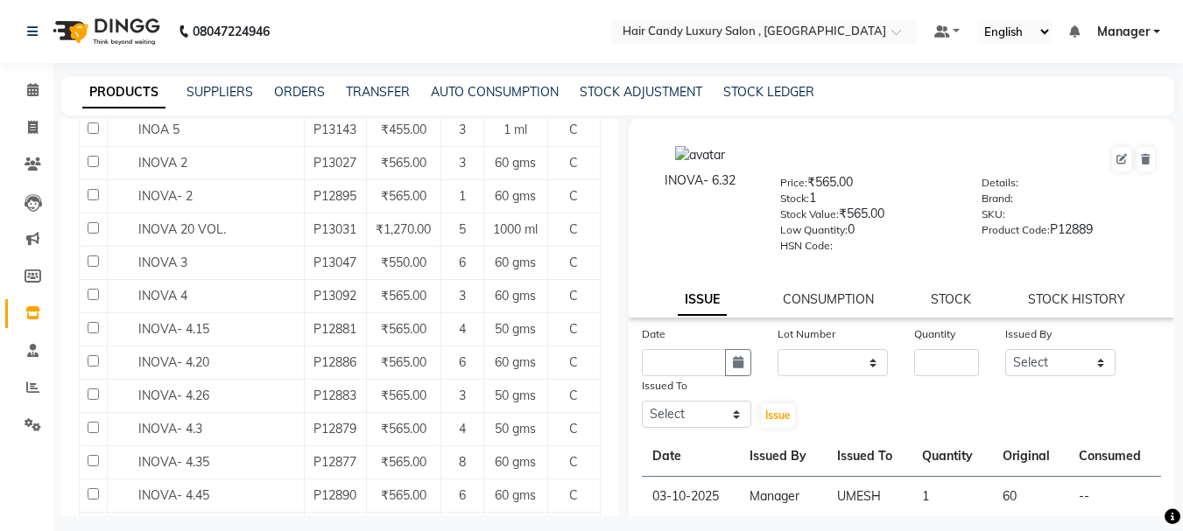
scroll to position [127, 0]
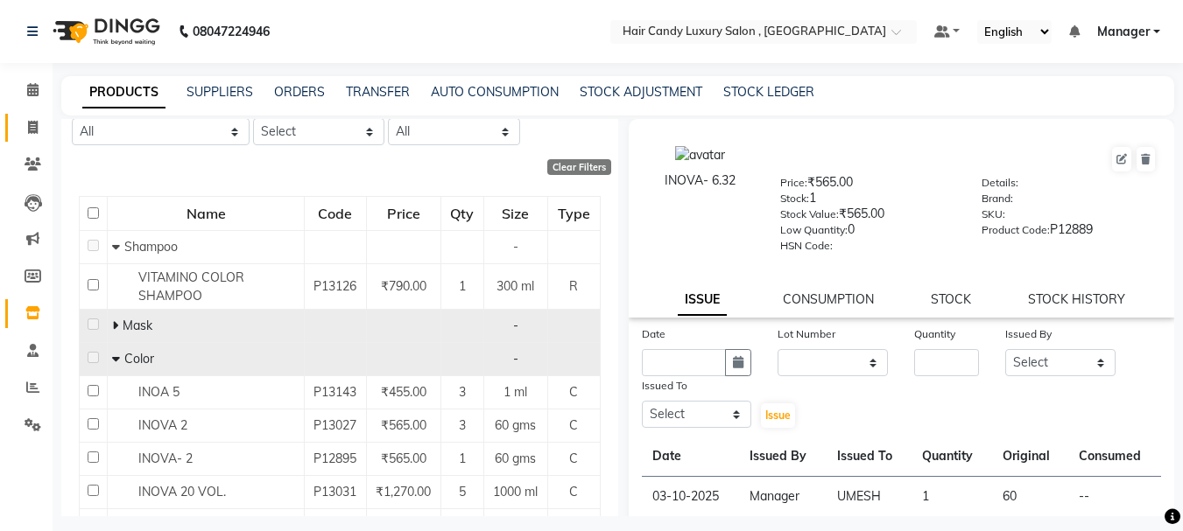
click at [32, 137] on link "Invoice" at bounding box center [26, 128] width 42 height 29
select select "service"
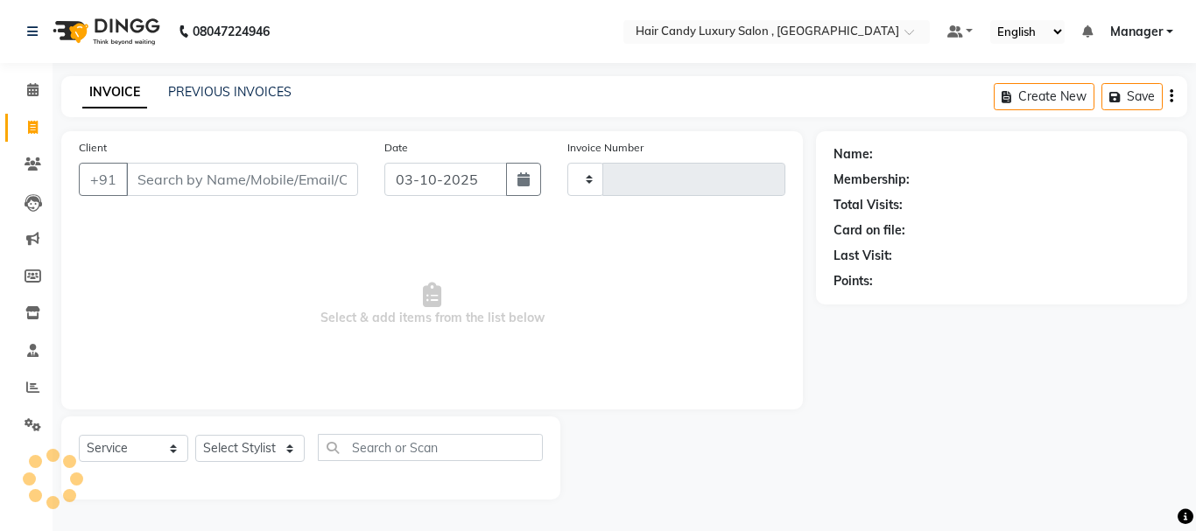
type input "1373"
select select "8304"
click at [198, 178] on input "Client" at bounding box center [242, 179] width 232 height 33
type input "9"
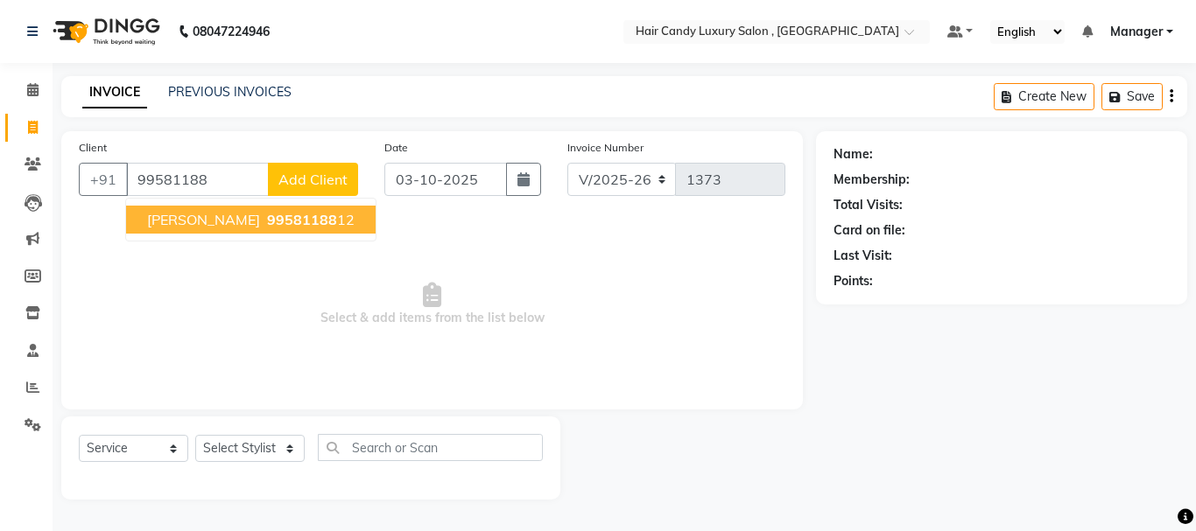
click at [267, 215] on span "99581188" at bounding box center [302, 220] width 70 height 18
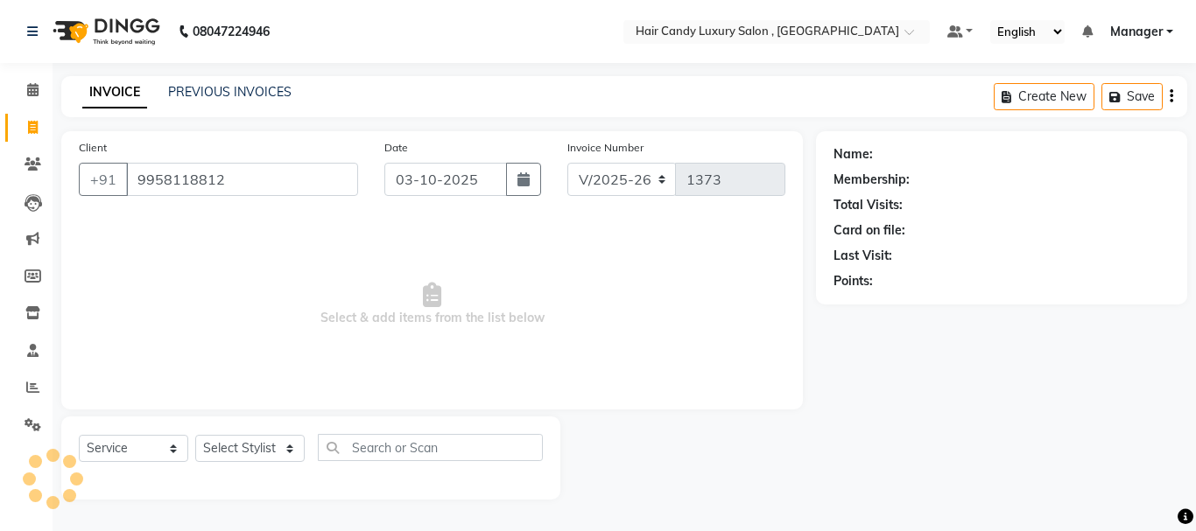
type input "9958118812"
select select "1: Object"
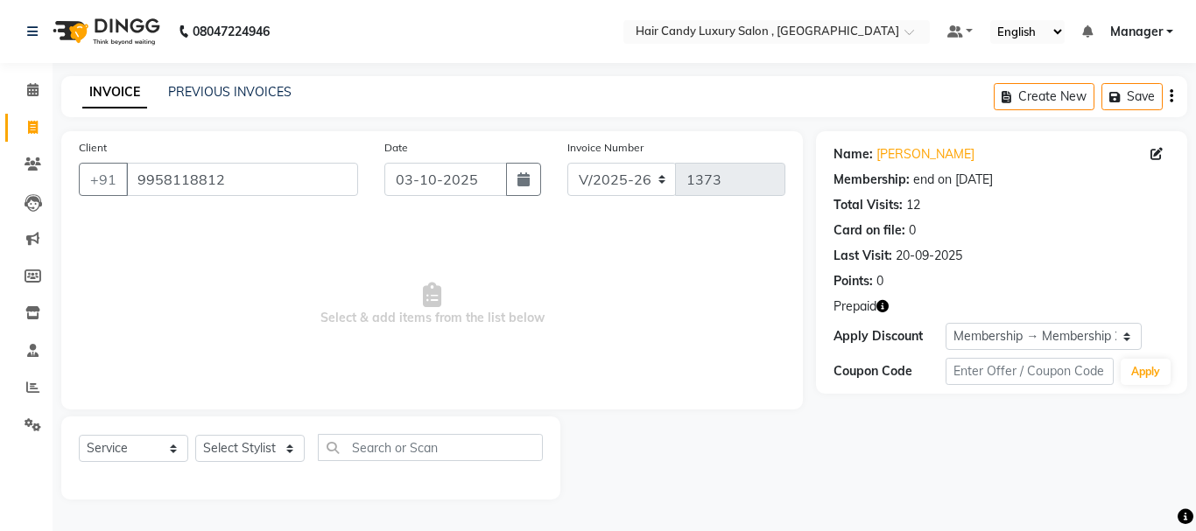
click at [886, 304] on icon "button" at bounding box center [882, 306] width 12 height 12
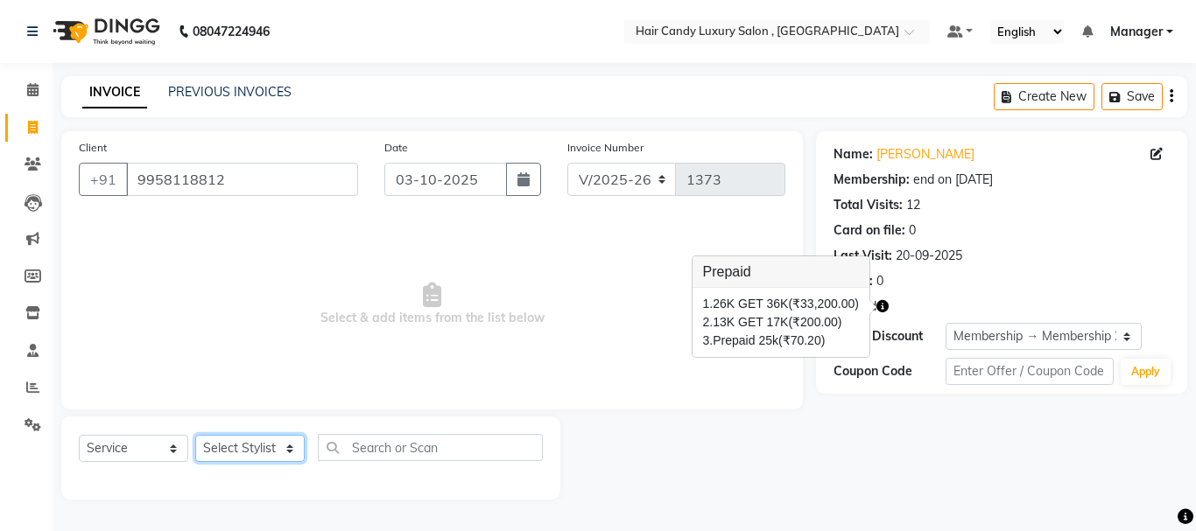
click at [270, 443] on select "Select Stylist ADITI [PERSON_NAME] [DEMOGRAPHIC_DATA] Manager Manager MEENAKSHI…" at bounding box center [249, 448] width 109 height 27
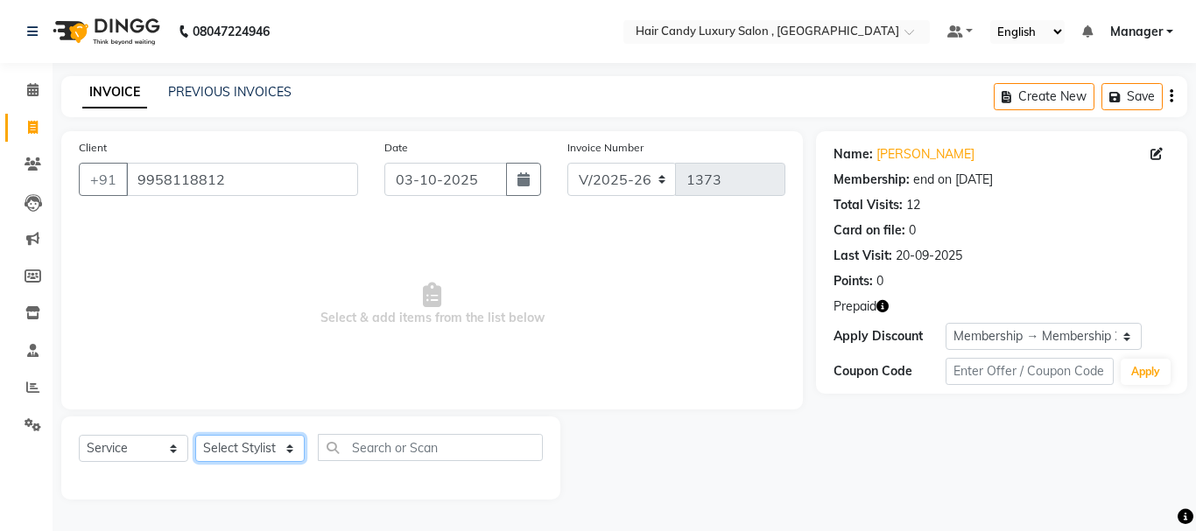
select select "84022"
click at [195, 435] on select "Select Stylist ADITI [PERSON_NAME] [DEMOGRAPHIC_DATA] Manager Manager MEENAKSHI…" at bounding box center [249, 448] width 109 height 27
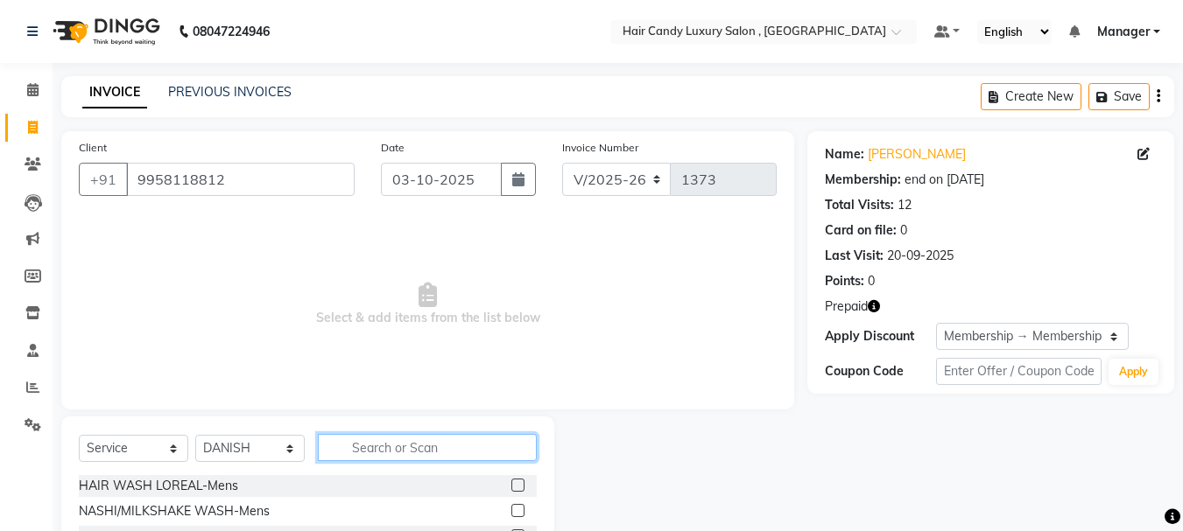
click at [436, 453] on input "text" at bounding box center [427, 447] width 219 height 27
type input "HAIRCUT"
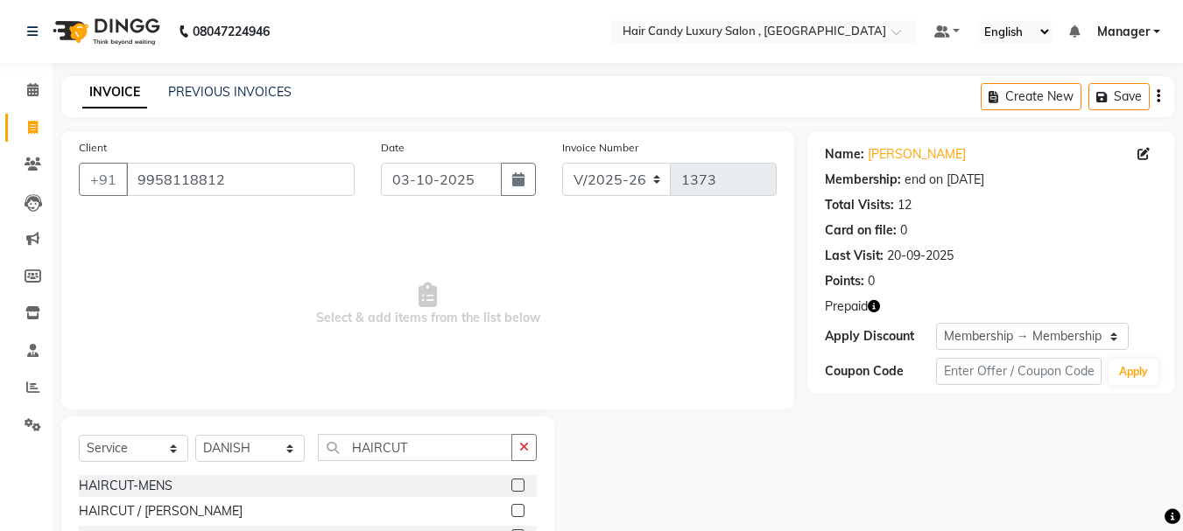
click at [512, 485] on label at bounding box center [517, 485] width 13 height 13
click at [512, 485] on input "checkbox" at bounding box center [516, 486] width 11 height 11
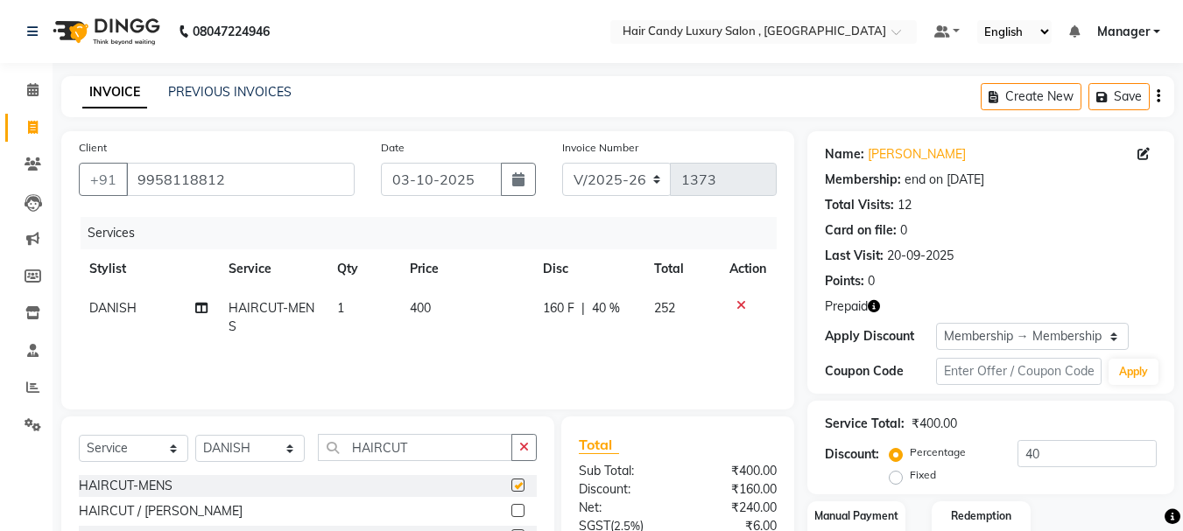
checkbox input "false"
click at [439, 299] on td "400" at bounding box center [465, 318] width 133 height 58
select select "84022"
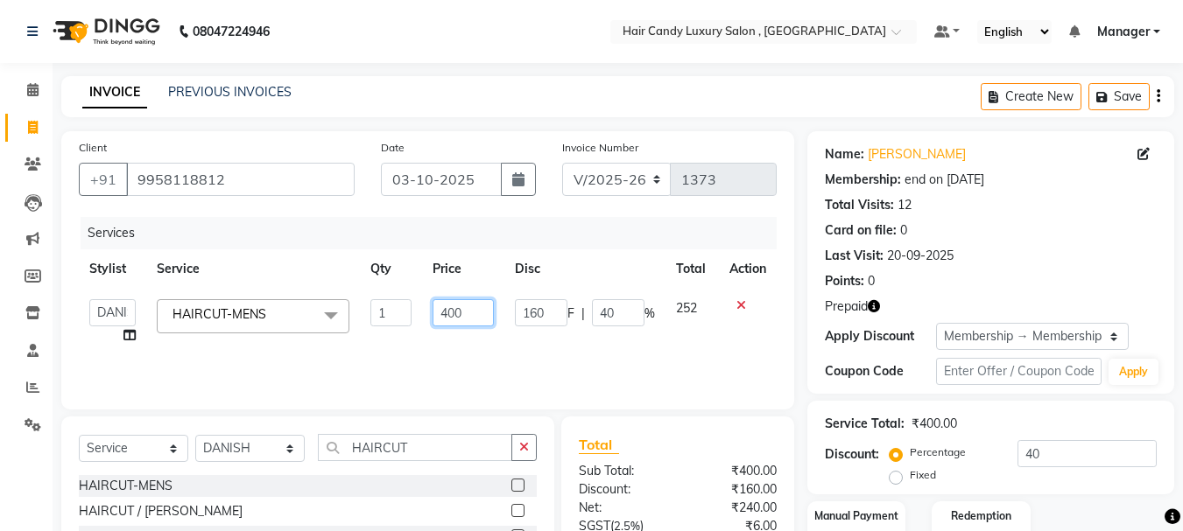
click at [475, 313] on input "400" at bounding box center [463, 312] width 60 height 27
click at [877, 308] on icon "button" at bounding box center [874, 306] width 12 height 12
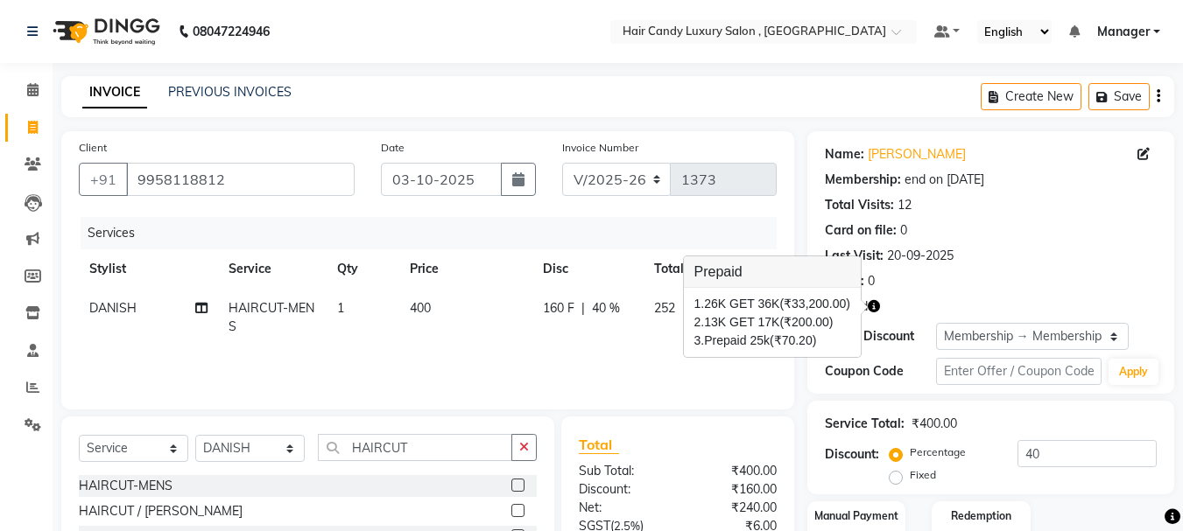
click at [450, 301] on td "400" at bounding box center [465, 318] width 133 height 58
select select "84022"
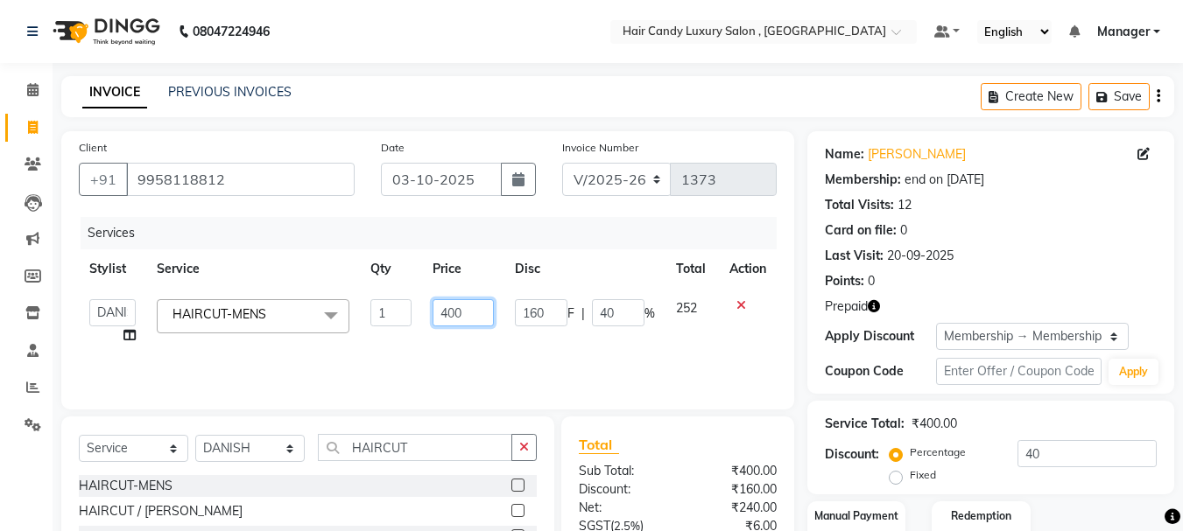
click at [487, 312] on input "400" at bounding box center [463, 312] width 60 height 27
type input "4"
click at [1066, 454] on input "40" at bounding box center [1086, 453] width 139 height 27
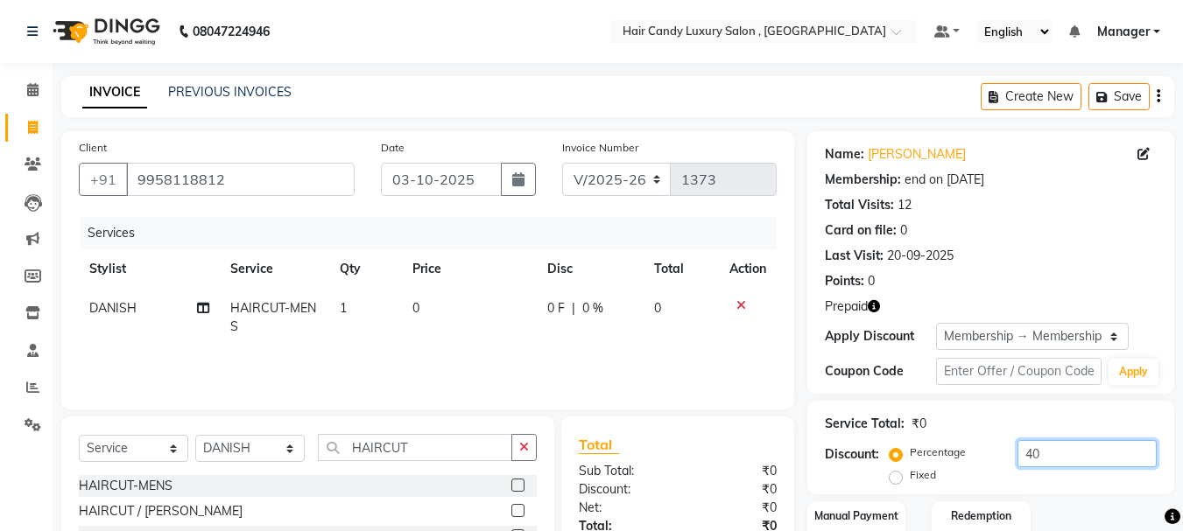
type input "4"
click at [876, 309] on icon "button" at bounding box center [874, 306] width 12 height 12
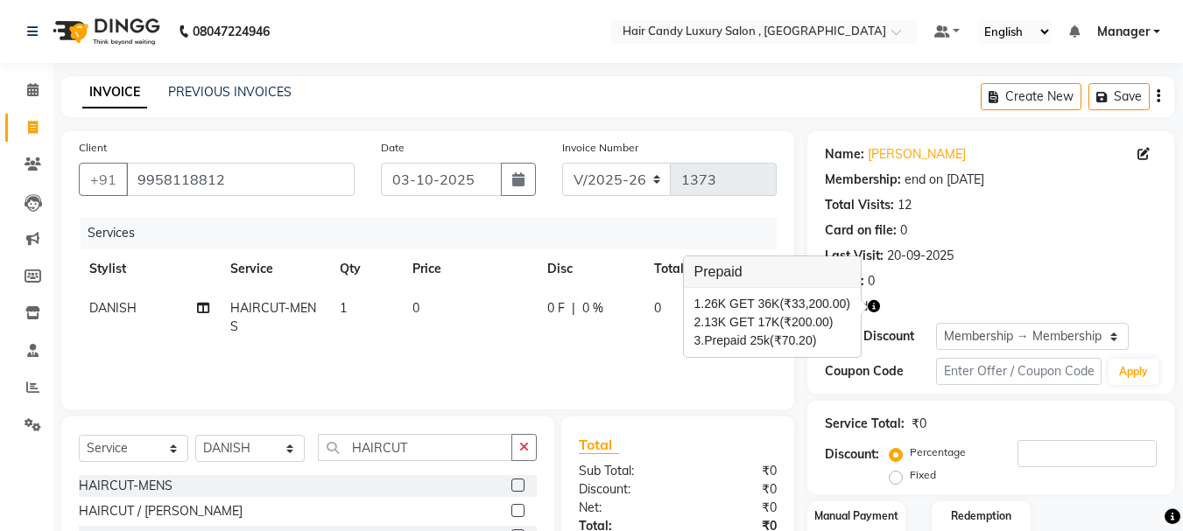
click at [623, 335] on td "0 F | 0 %" at bounding box center [590, 318] width 107 height 58
select select "84022"
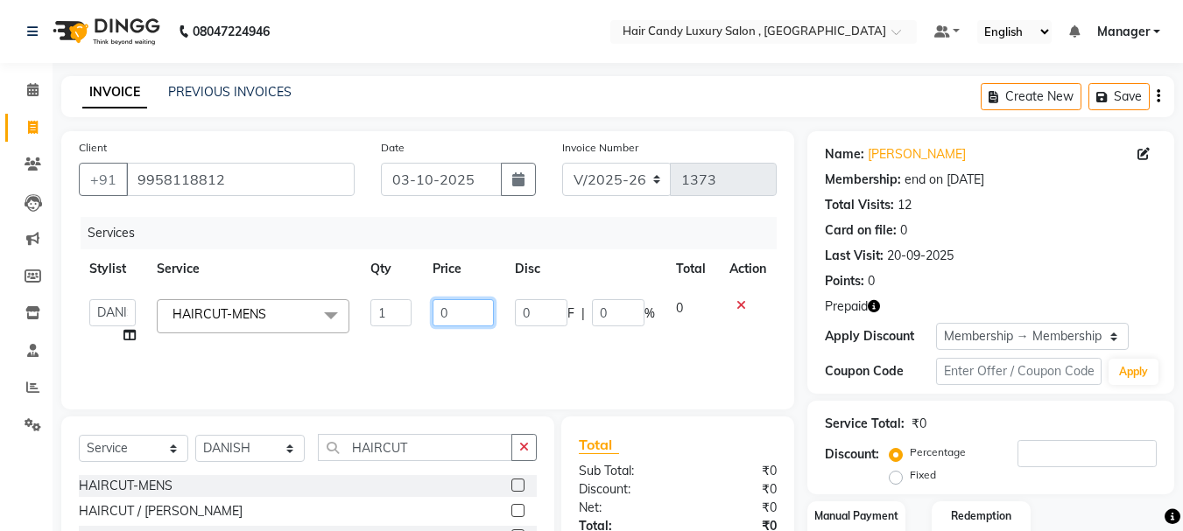
click at [481, 301] on input "0" at bounding box center [463, 312] width 60 height 27
type input "0"
type input "350"
click at [469, 354] on div "Services Stylist Service Qty Price Disc Total Action ADITI [PERSON_NAME] [DEMOG…" at bounding box center [428, 304] width 698 height 175
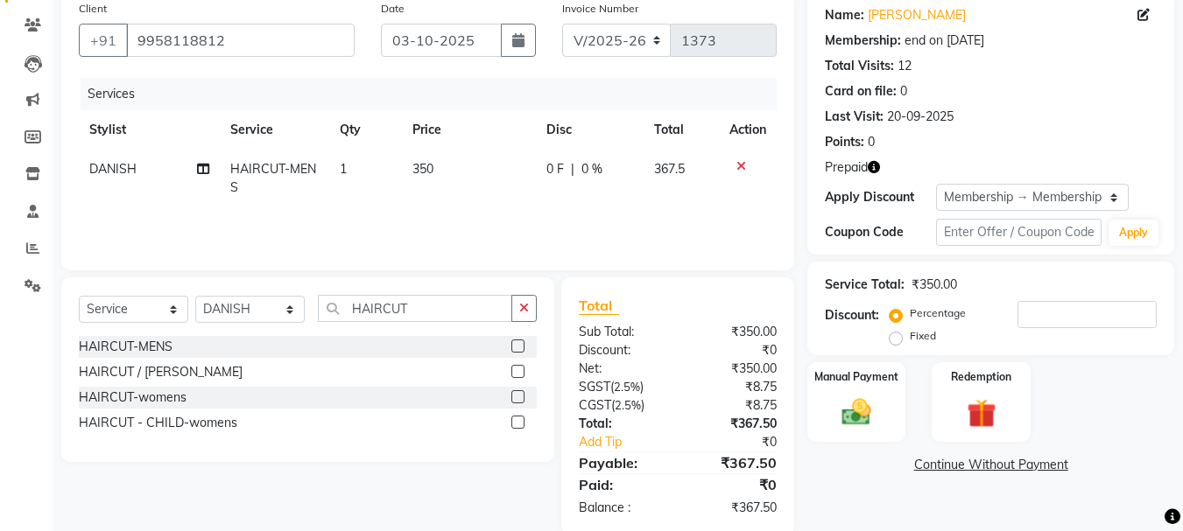
scroll to position [169, 0]
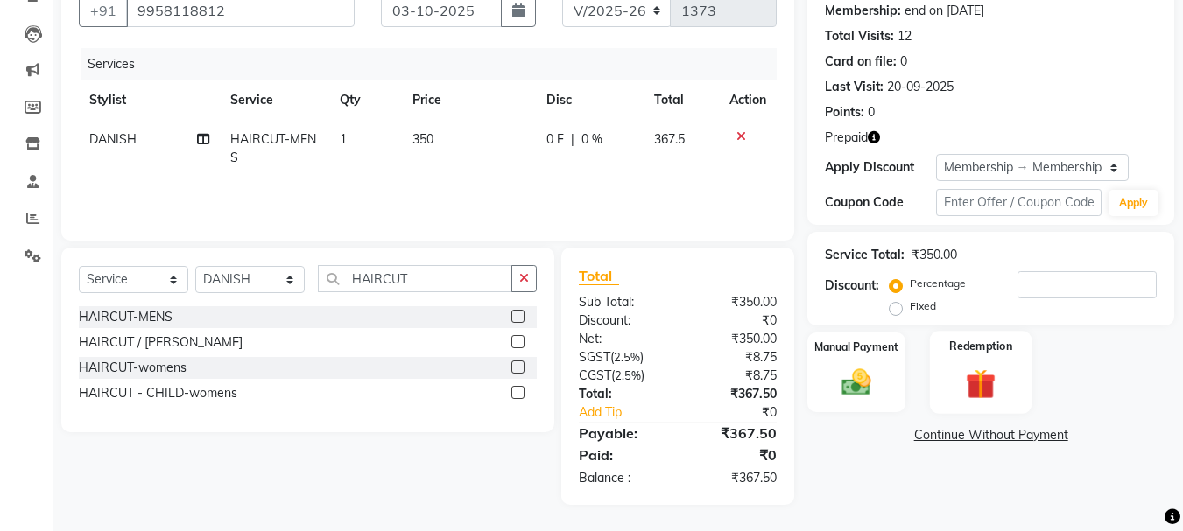
click at [964, 387] on img at bounding box center [980, 384] width 49 height 38
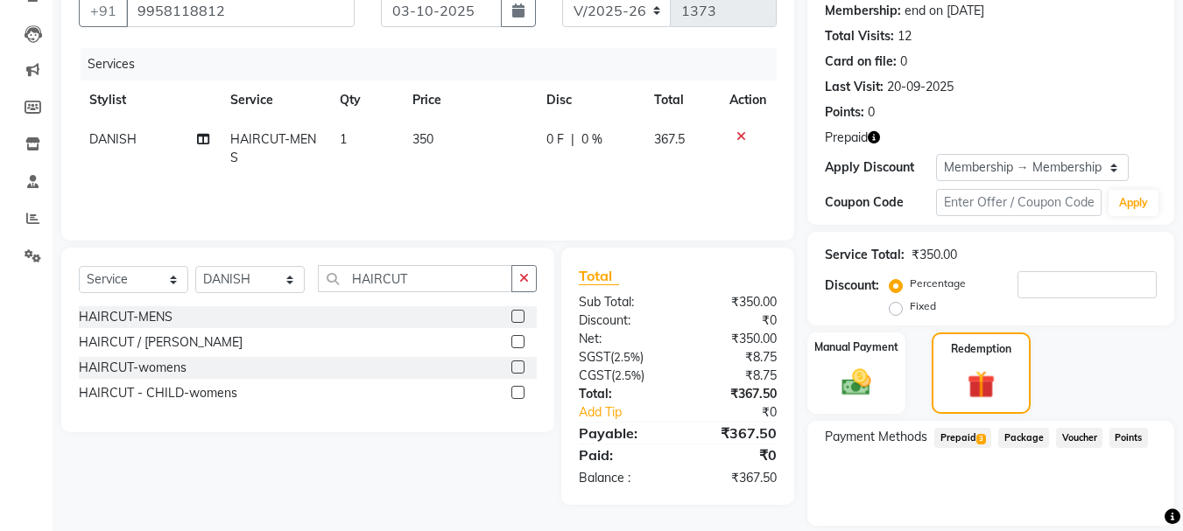
click at [956, 435] on span "Prepaid 3" at bounding box center [962, 438] width 57 height 20
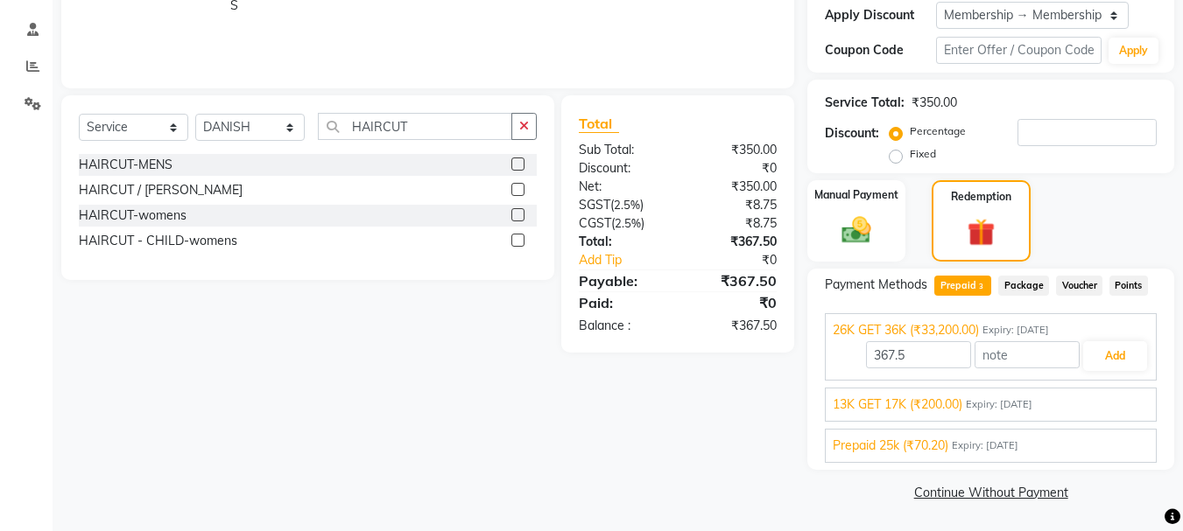
scroll to position [322, 0]
click at [1111, 361] on button "Add" at bounding box center [1115, 356] width 64 height 30
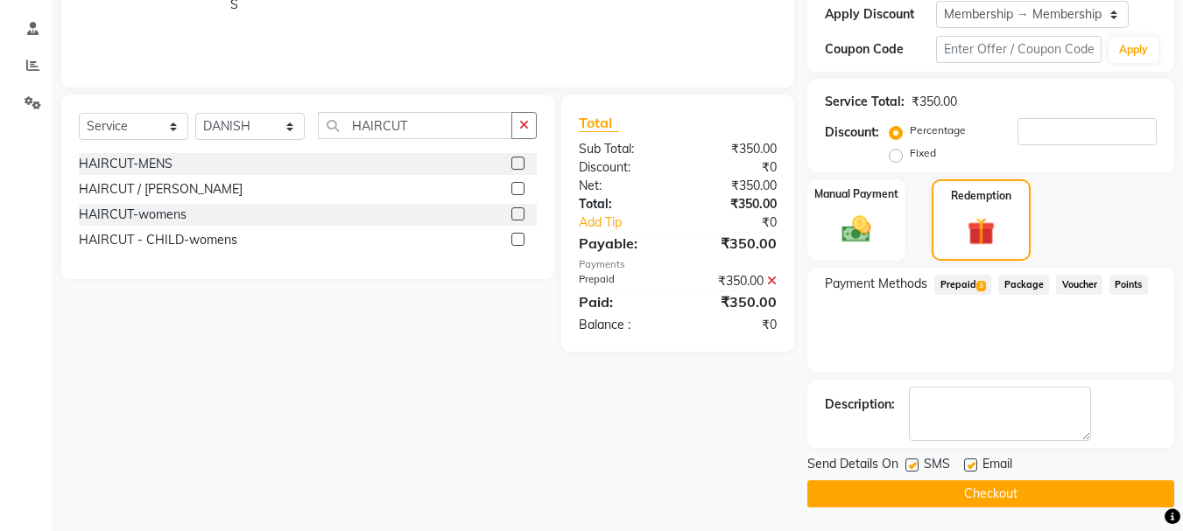
scroll to position [325, 0]
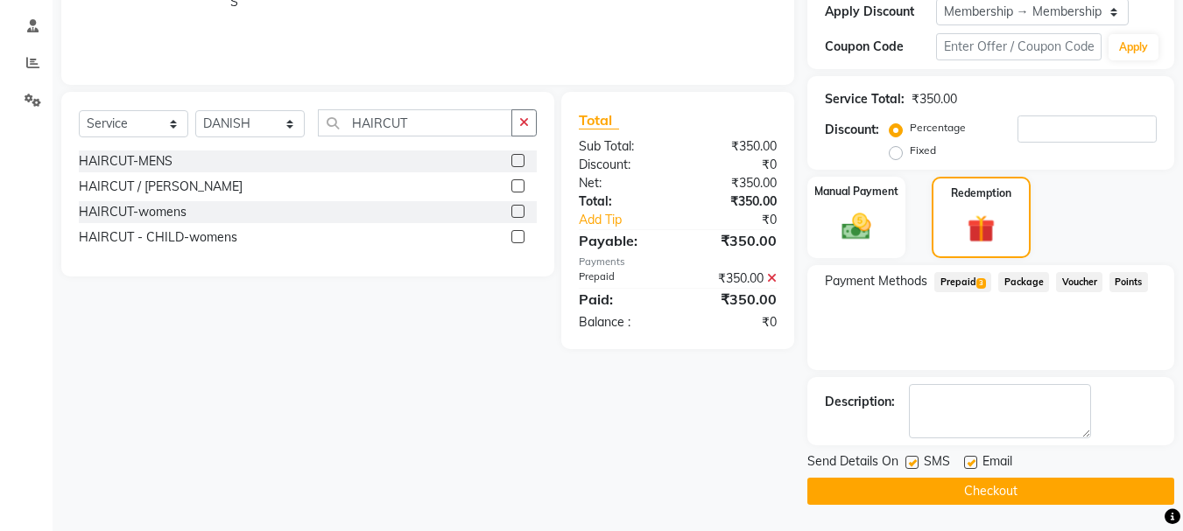
click at [968, 500] on button "Checkout" at bounding box center [990, 491] width 367 height 27
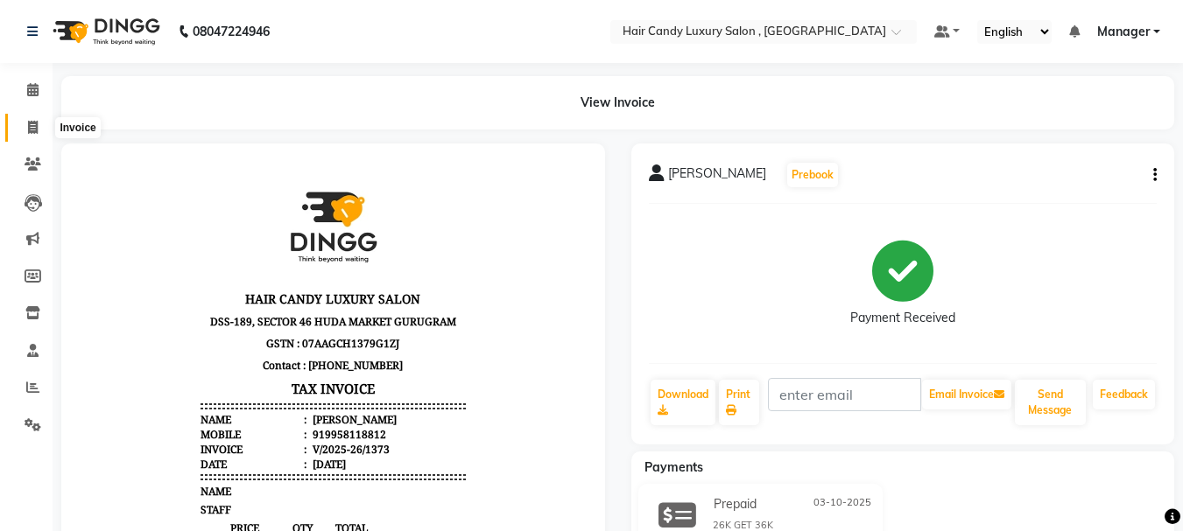
click at [34, 124] on icon at bounding box center [33, 127] width 10 height 13
select select "8304"
select select "service"
